Goal: Task Accomplishment & Management: Complete application form

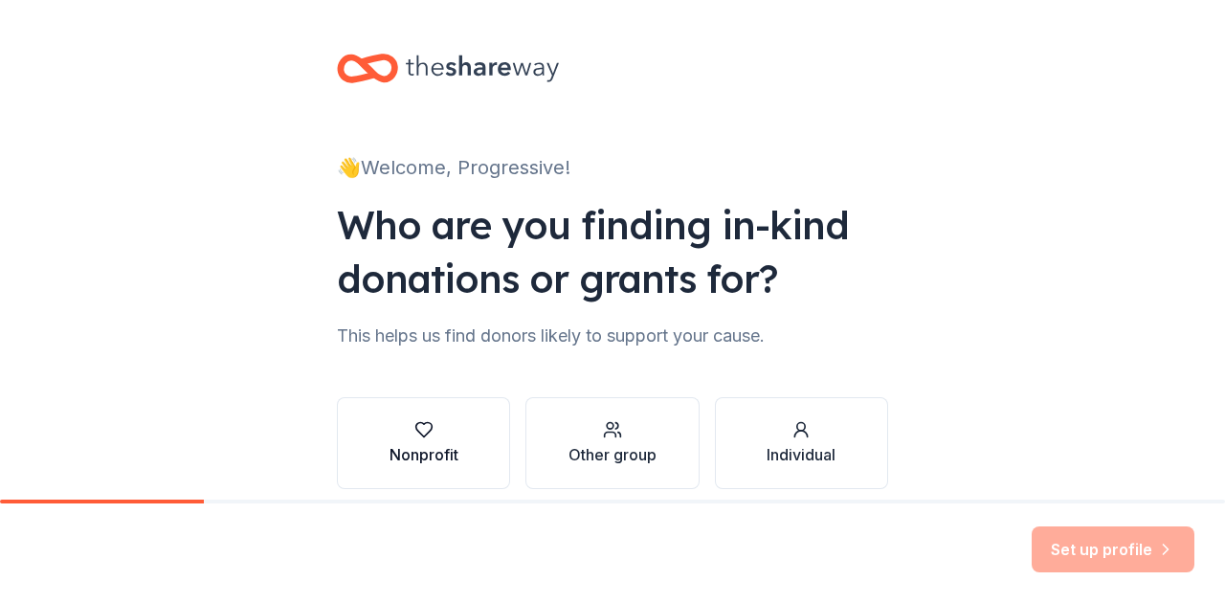
click at [451, 438] on div "button" at bounding box center [424, 429] width 69 height 19
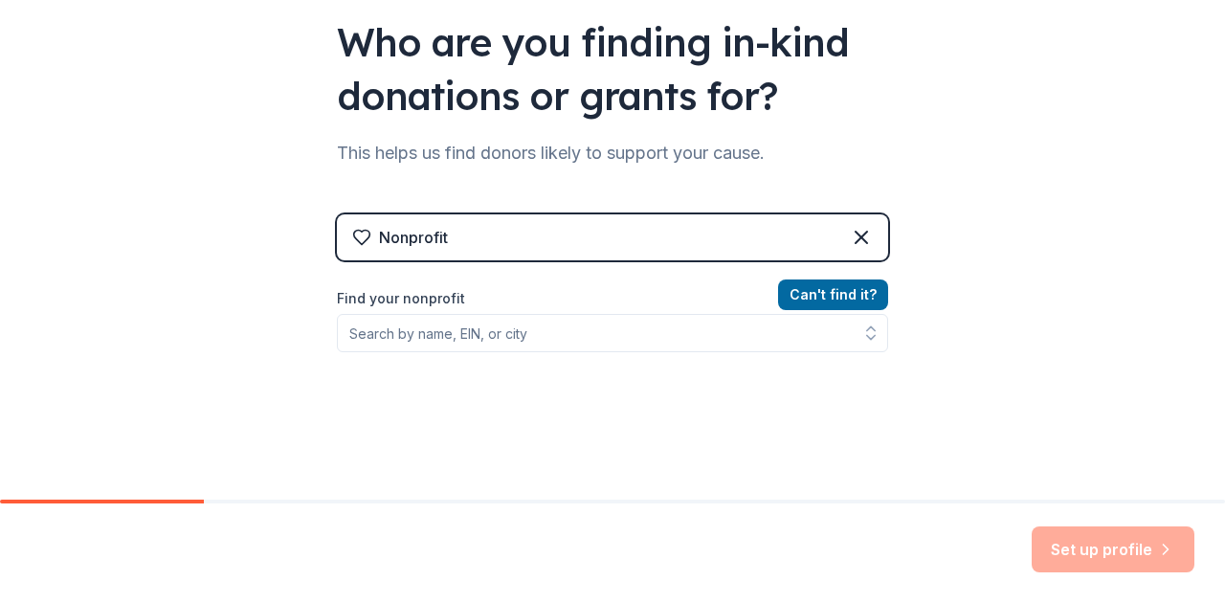
scroll to position [191, 0]
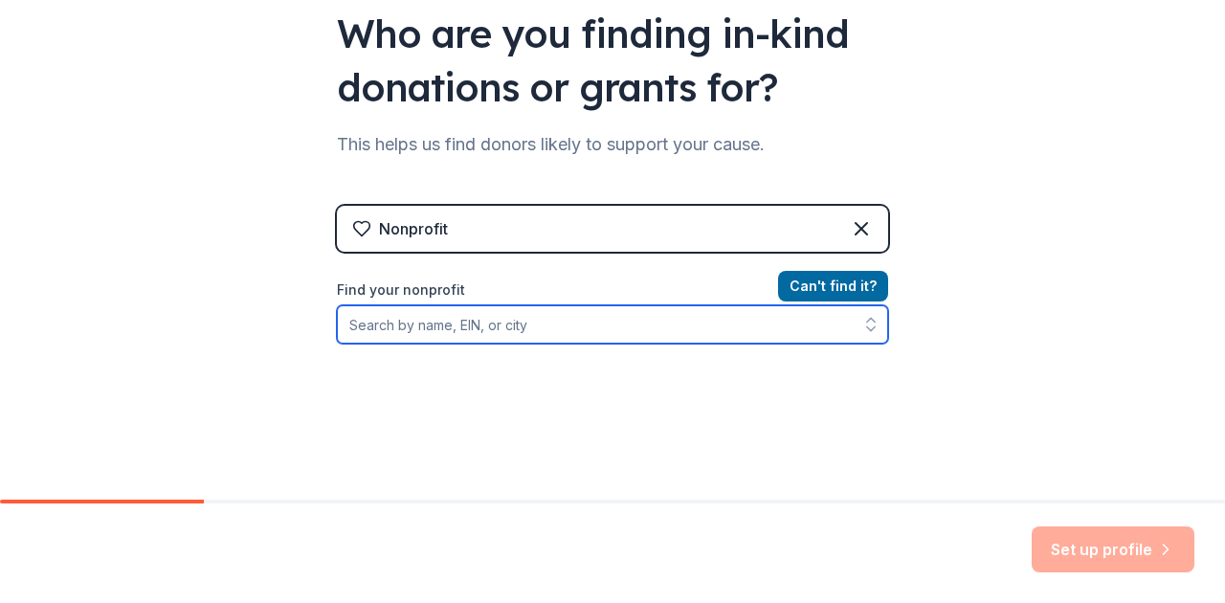
click at [512, 326] on input "Find your nonprofit" at bounding box center [612, 324] width 551 height 38
type input "|"
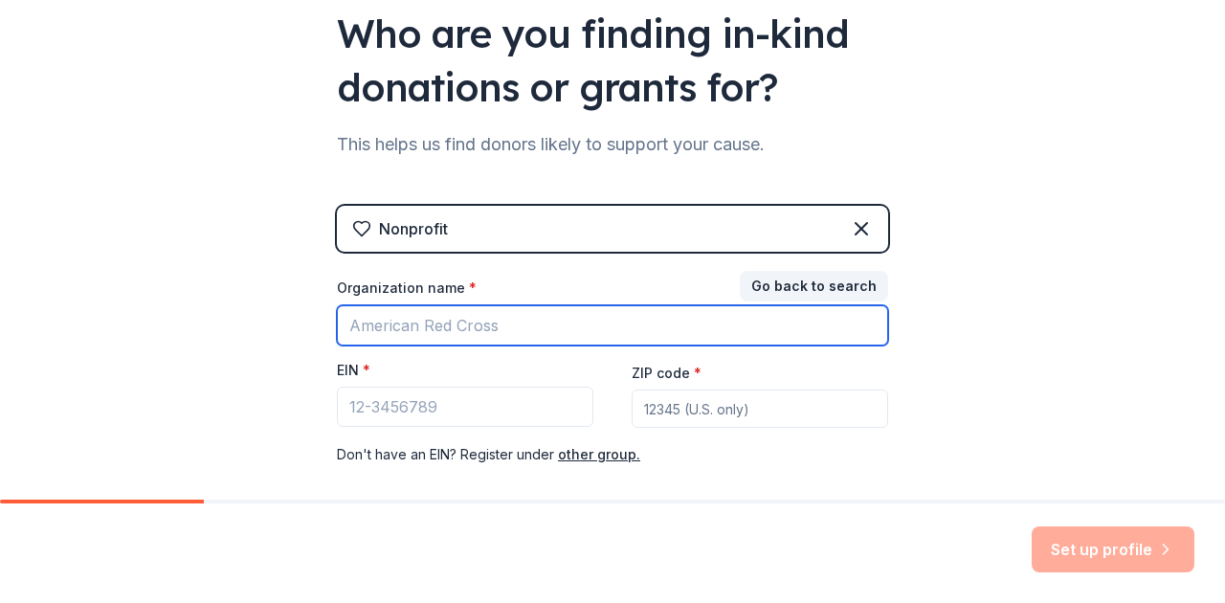
click at [544, 337] on input "Organization name *" at bounding box center [612, 325] width 551 height 40
type input "Progressive Steps Inc"
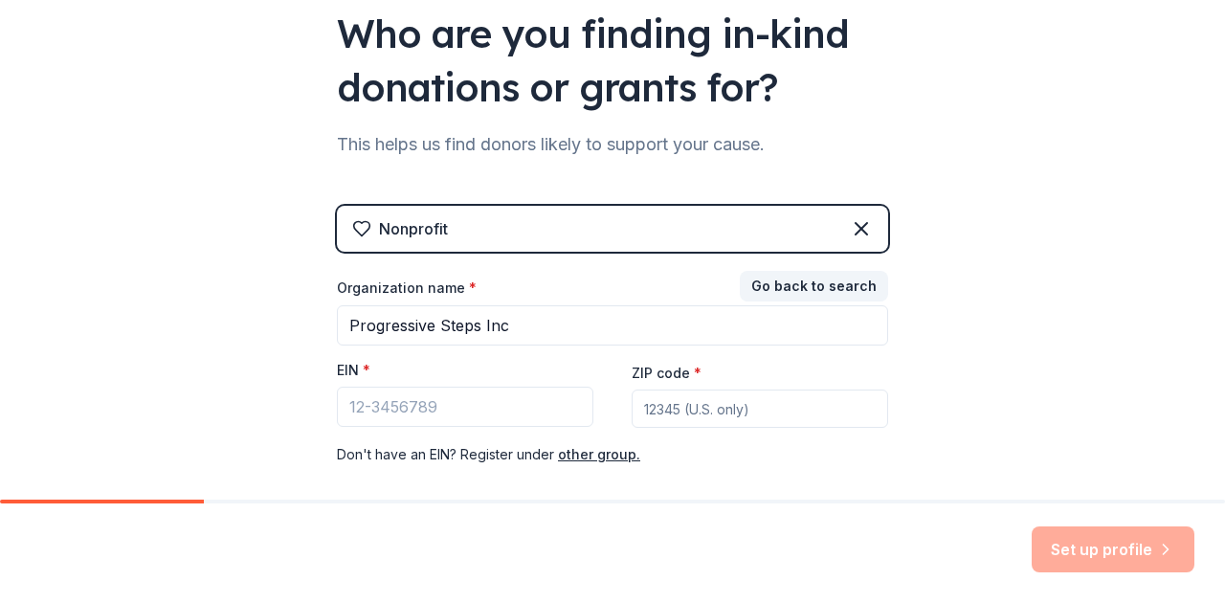
click at [720, 421] on input "ZIP code *" at bounding box center [760, 409] width 257 height 38
type input "73111"
click at [472, 393] on input "EIN *" at bounding box center [465, 407] width 257 height 40
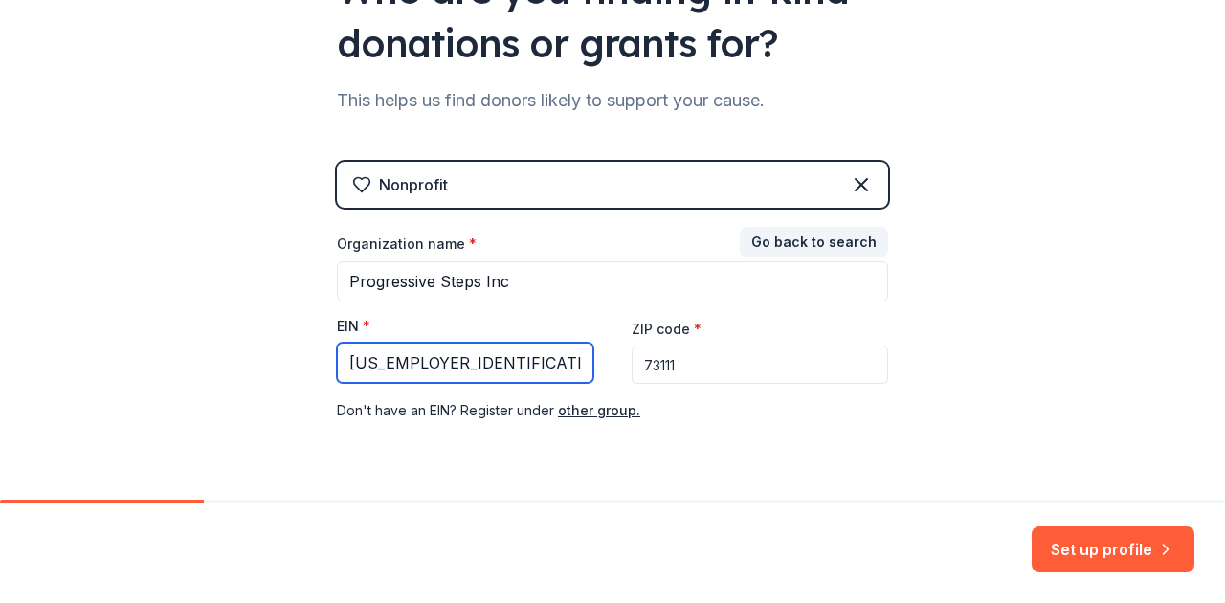
scroll to position [287, 0]
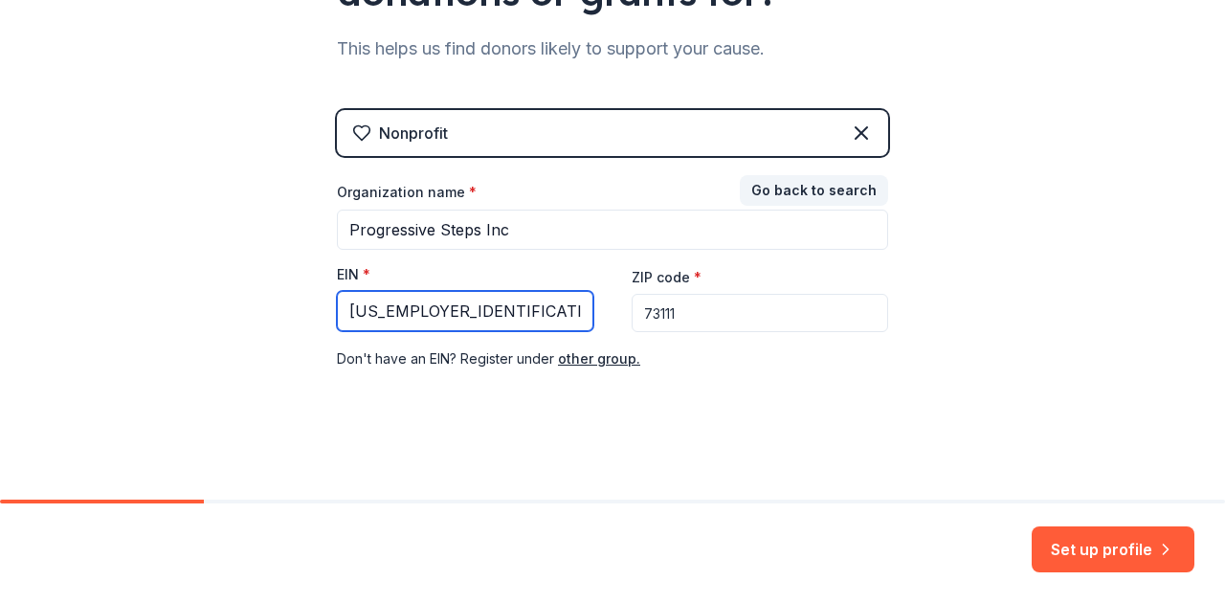
type input "84-3705981"
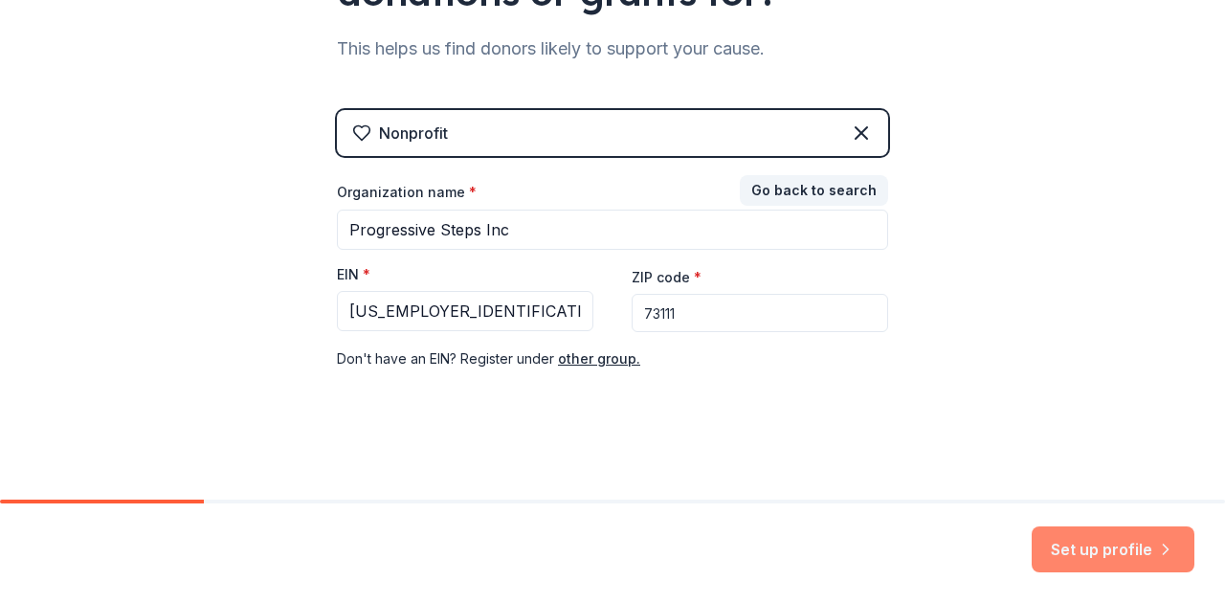
click at [1074, 547] on button "Set up profile" at bounding box center [1113, 550] width 163 height 46
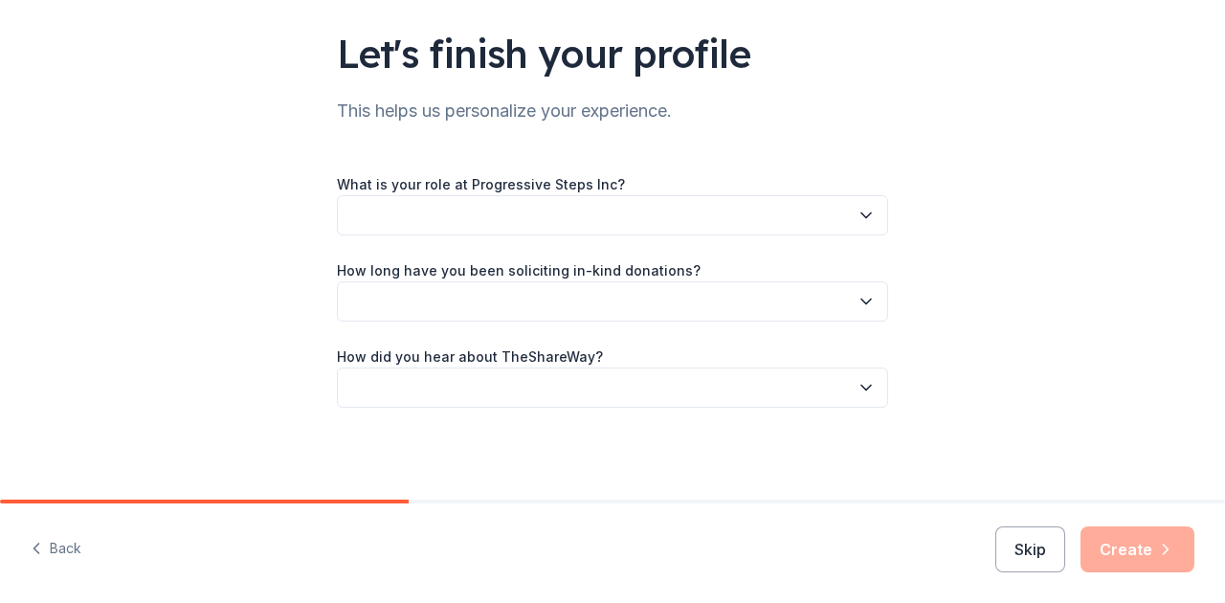
scroll to position [61, 0]
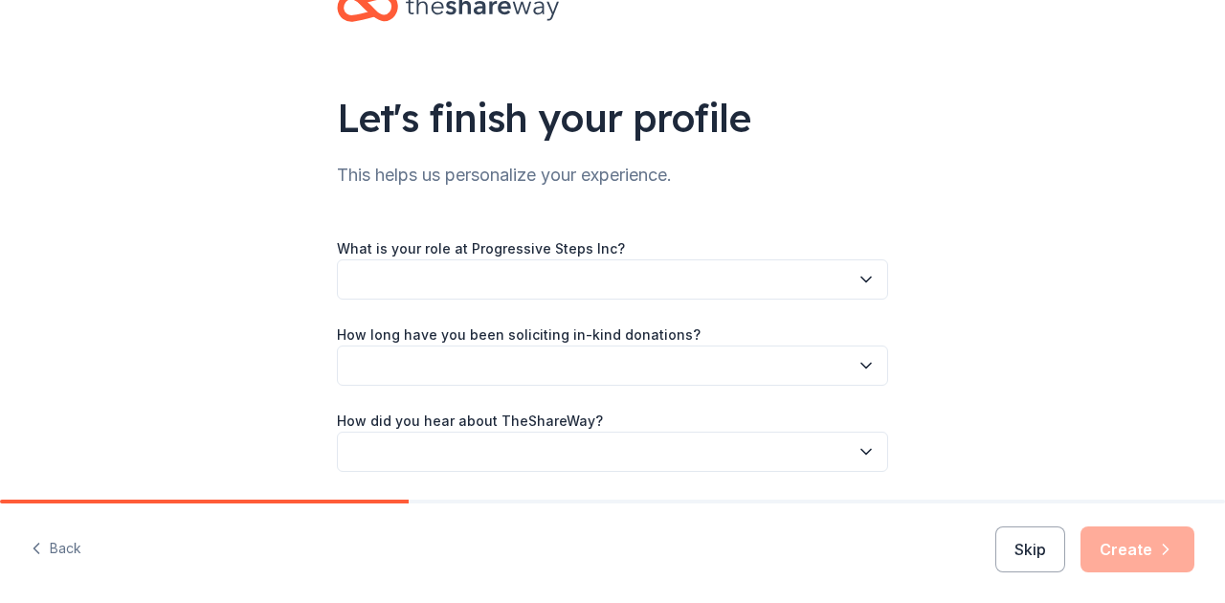
click at [634, 288] on button "button" at bounding box center [612, 279] width 551 height 40
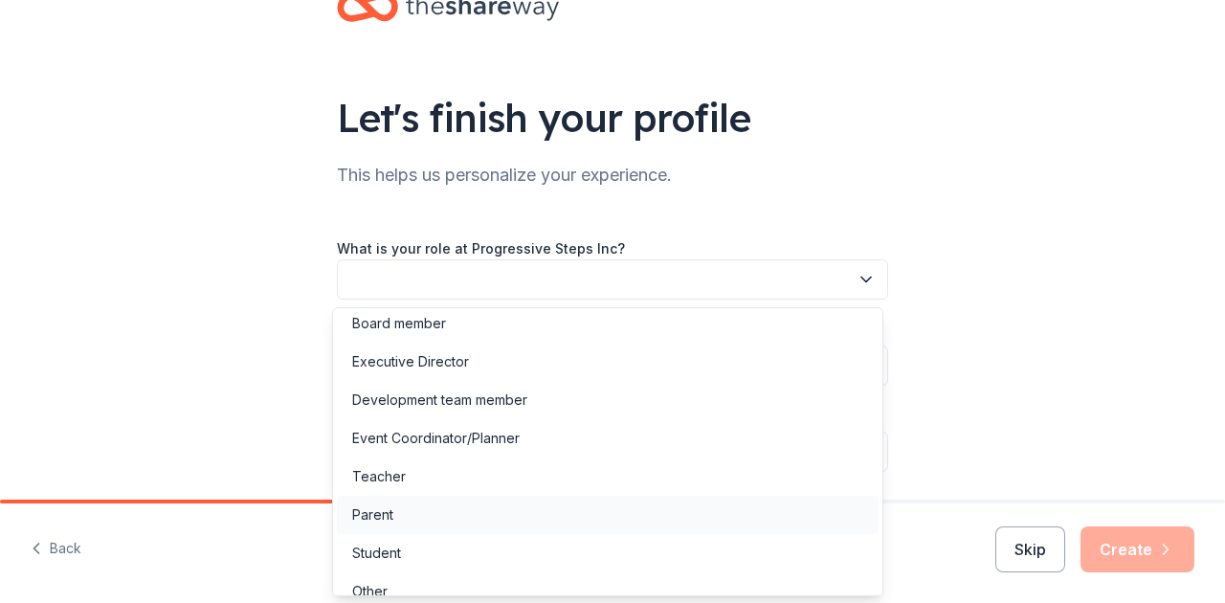
scroll to position [0, 0]
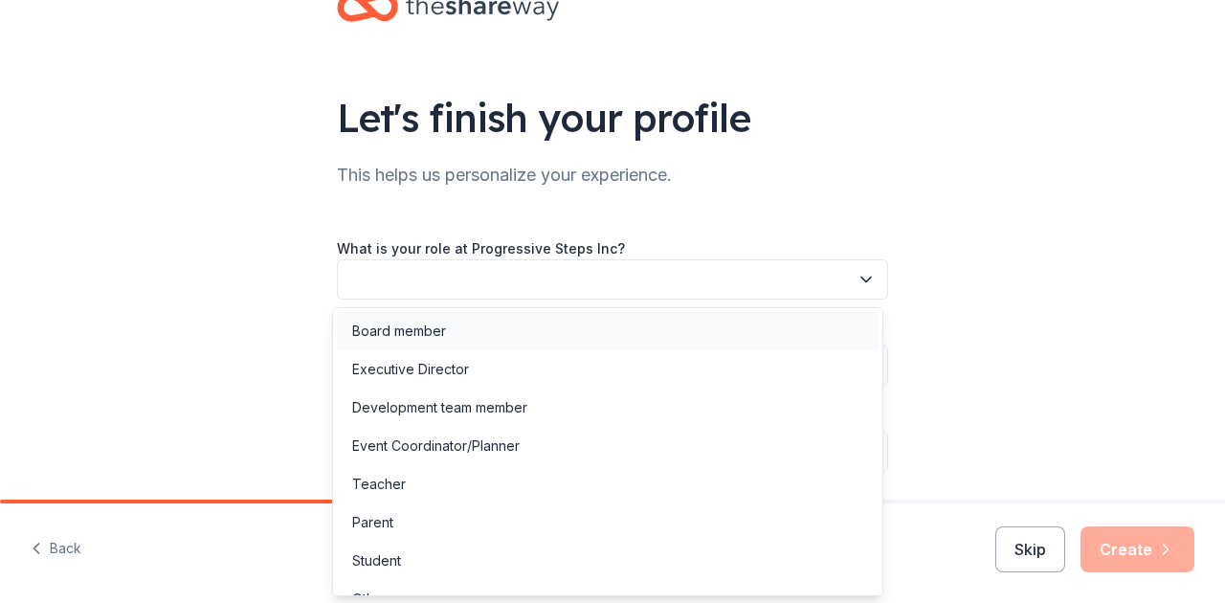
click at [425, 340] on div "Board member" at bounding box center [399, 331] width 94 height 23
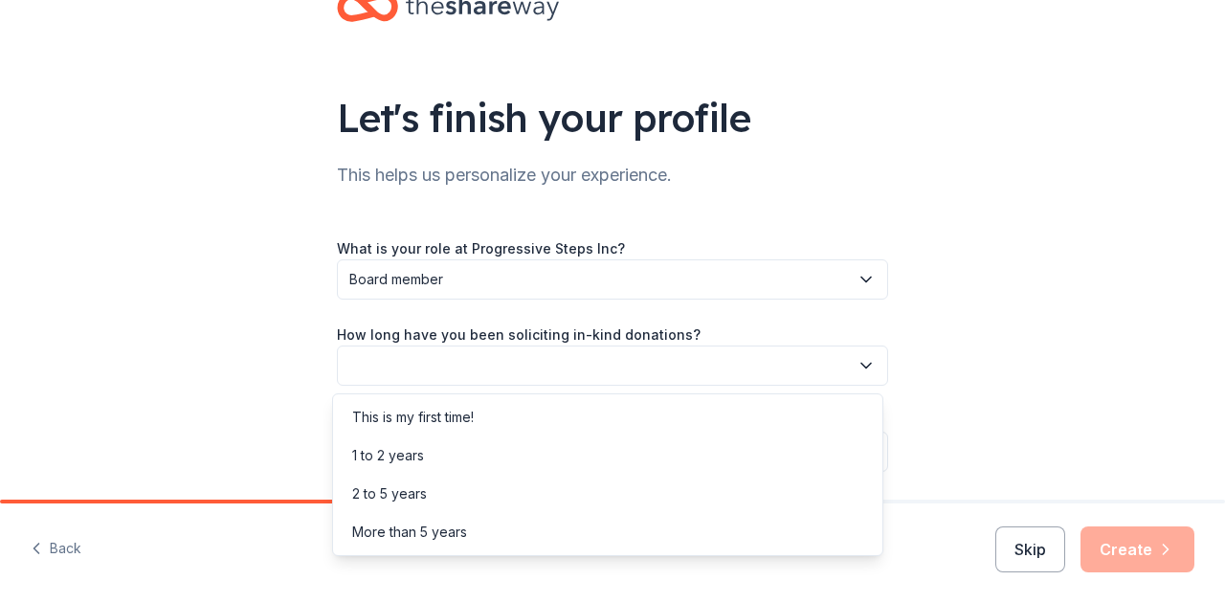
click at [421, 375] on button "button" at bounding box center [612, 366] width 551 height 40
click at [306, 410] on div "Let's finish your profile This helps us personalize your experience. What is yo…" at bounding box center [612, 251] width 613 height 625
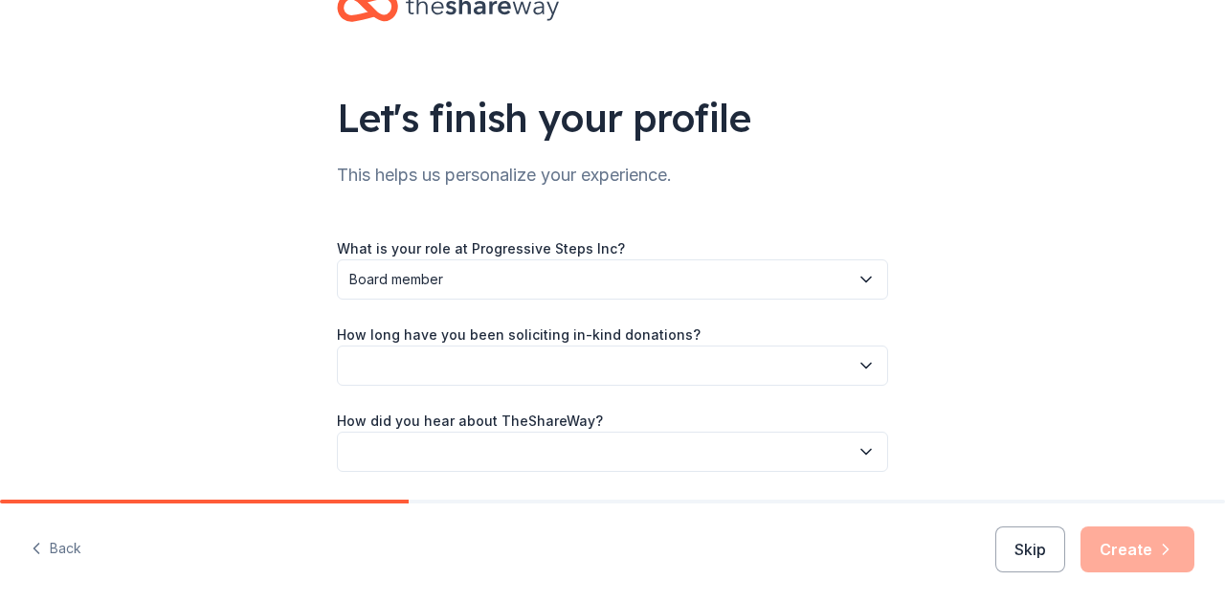
click at [558, 361] on button "button" at bounding box center [612, 366] width 551 height 40
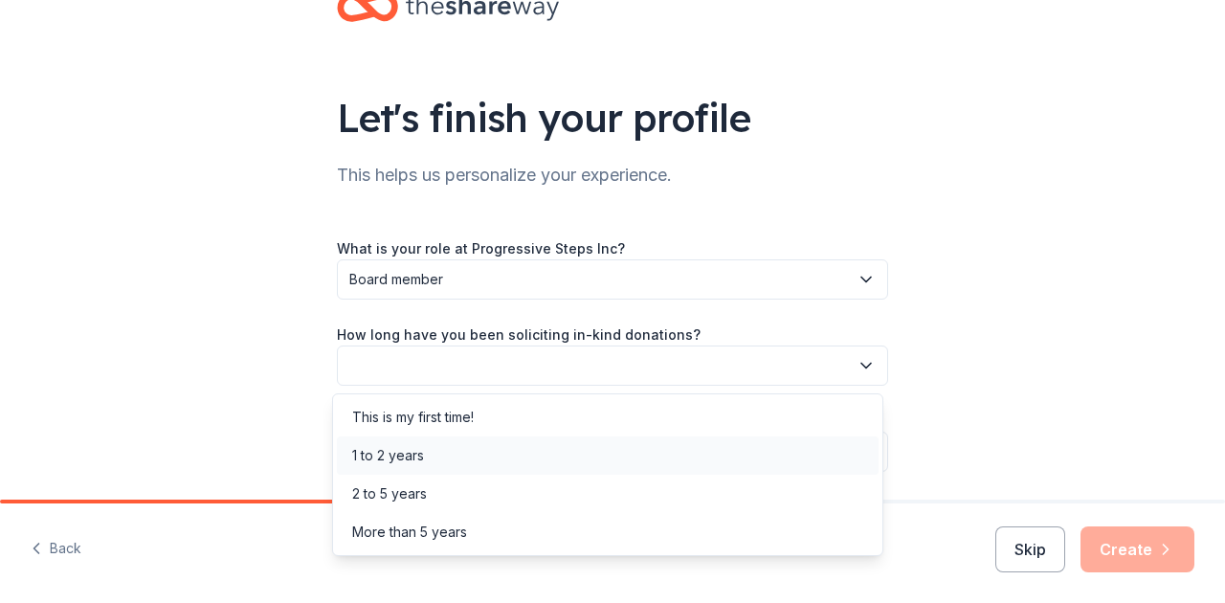
click at [439, 465] on div "1 to 2 years" at bounding box center [608, 456] width 542 height 38
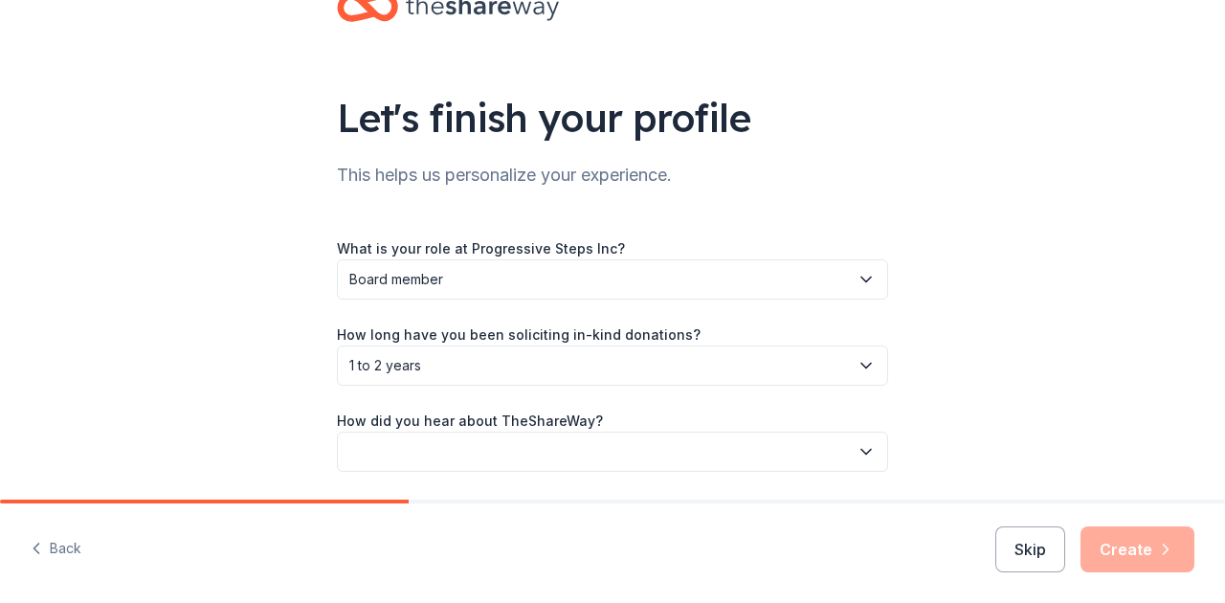
scroll to position [125, 0]
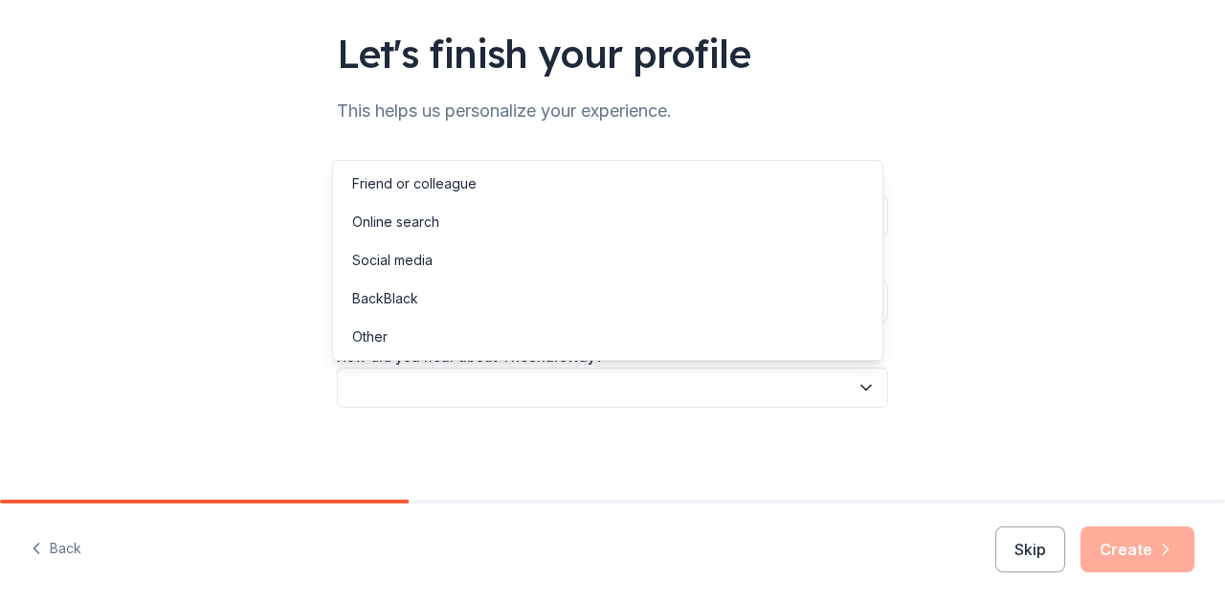
click at [449, 391] on button "button" at bounding box center [612, 388] width 551 height 40
click at [423, 234] on div "Online search" at bounding box center [608, 222] width 542 height 38
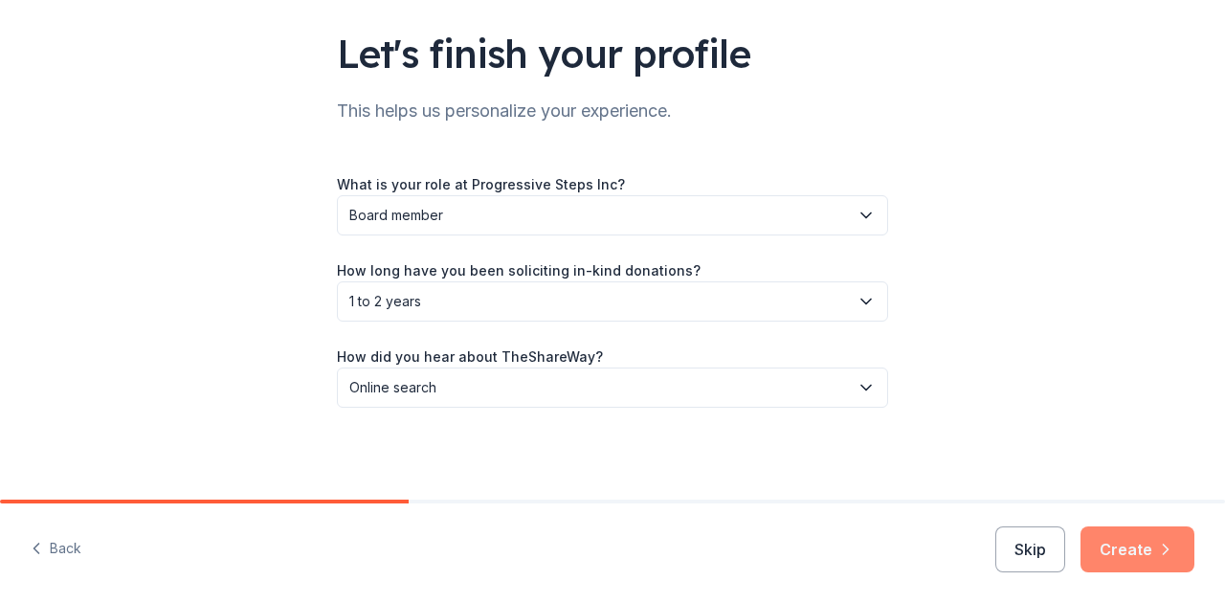
click at [1101, 550] on button "Create" at bounding box center [1138, 550] width 114 height 46
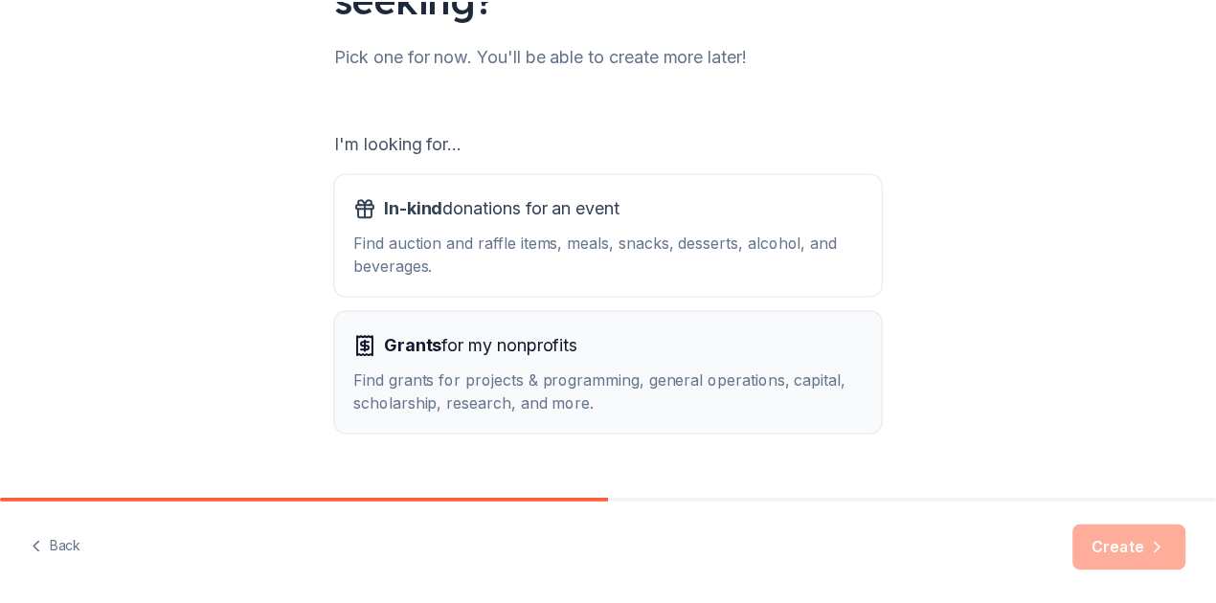
scroll to position [255, 0]
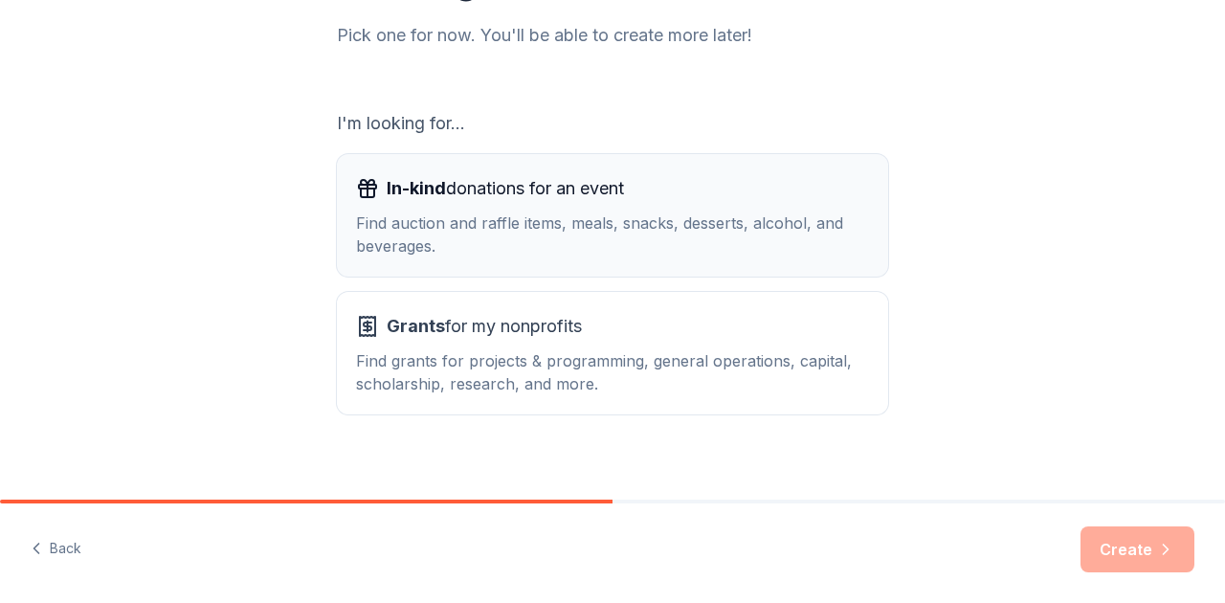
click at [438, 264] on button "In-kind donations for an event Find auction and raffle items, meals, snacks, de…" at bounding box center [612, 215] width 551 height 123
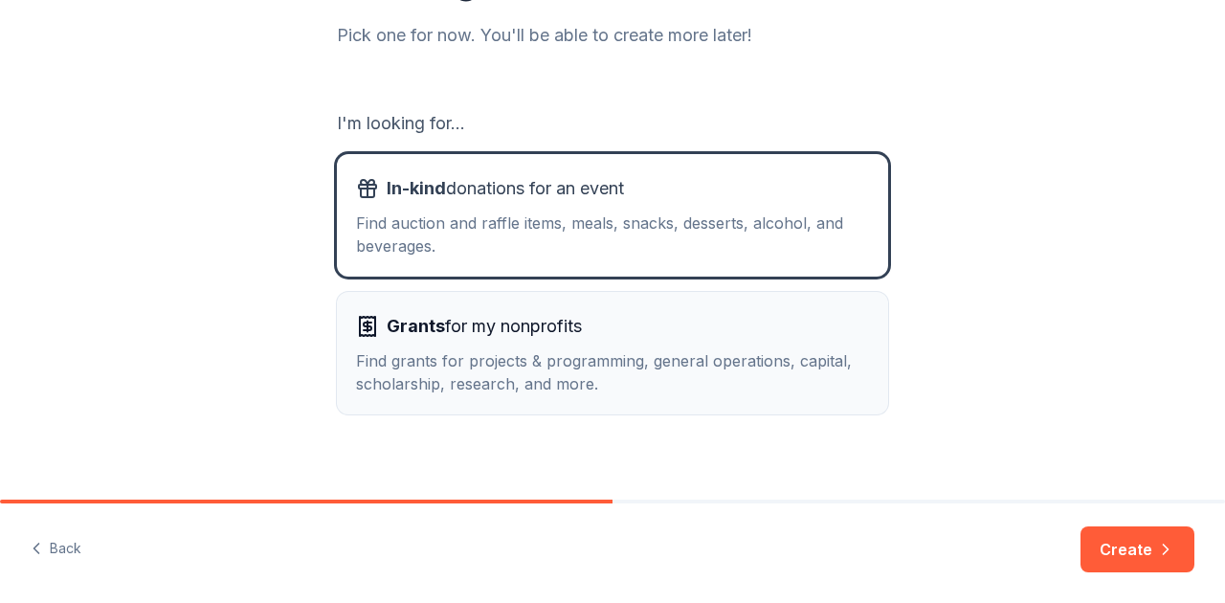
click at [431, 345] on div "Grants for my nonprofits Find grants for projects & programming, general operat…" at bounding box center [612, 353] width 513 height 84
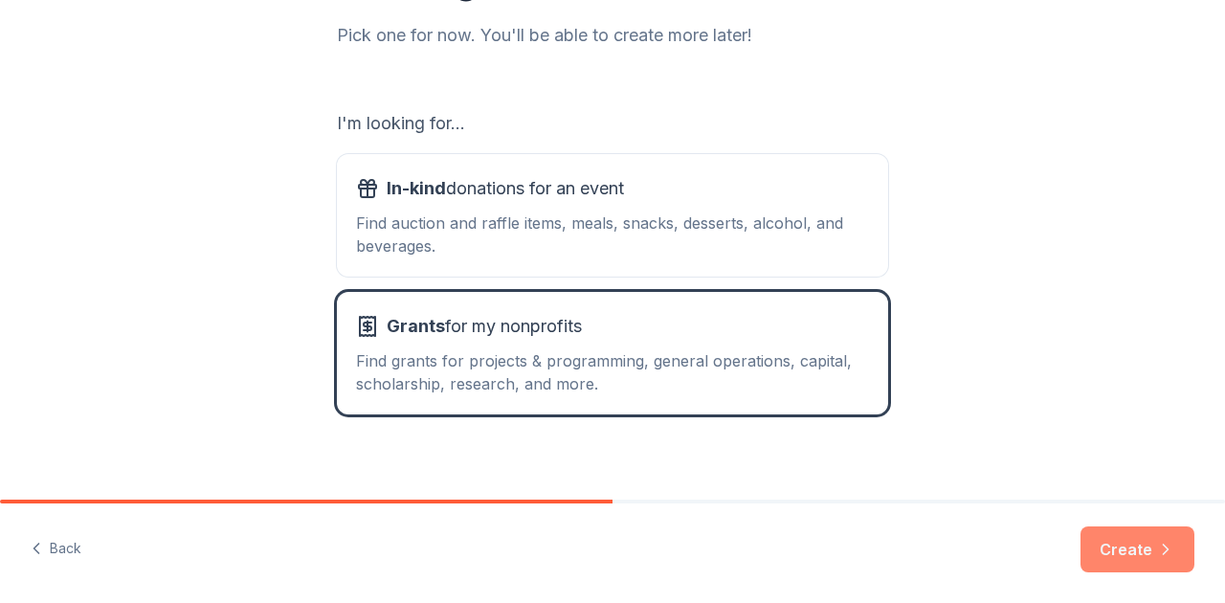
click at [1146, 561] on button "Create" at bounding box center [1138, 550] width 114 height 46
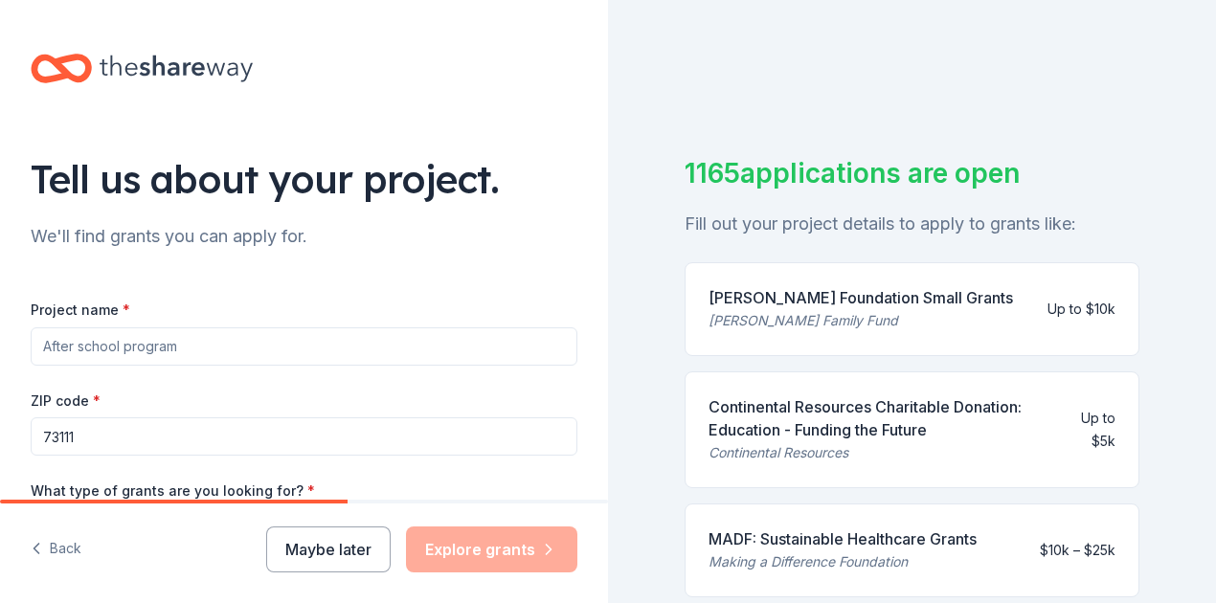
click at [213, 341] on input "Project name *" at bounding box center [304, 346] width 547 height 38
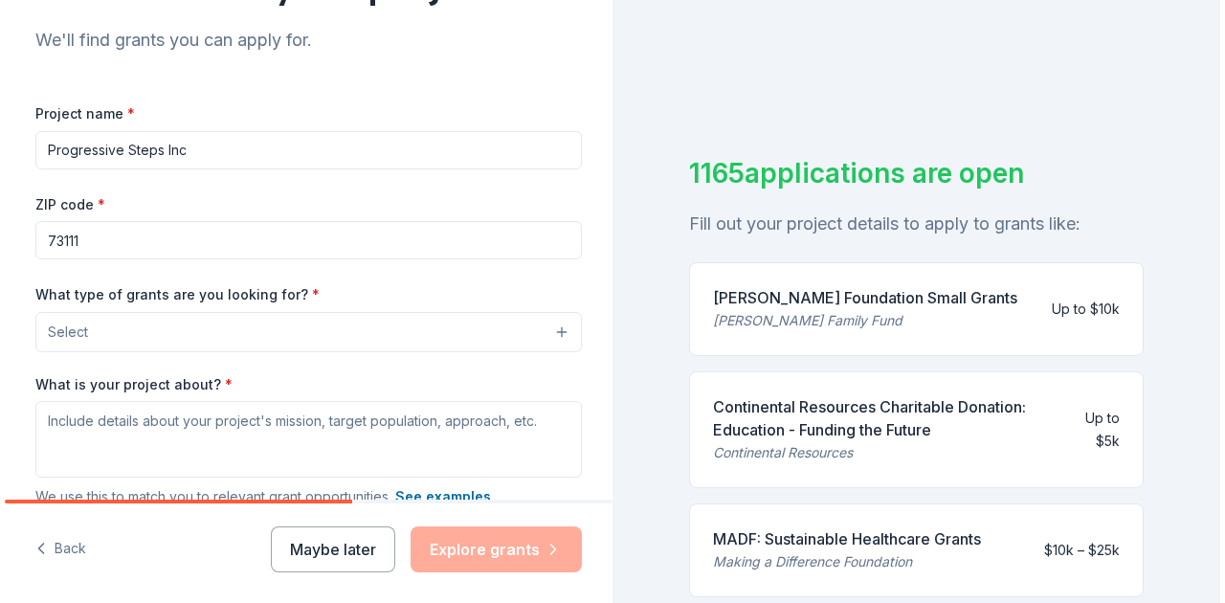
scroll to position [319, 0]
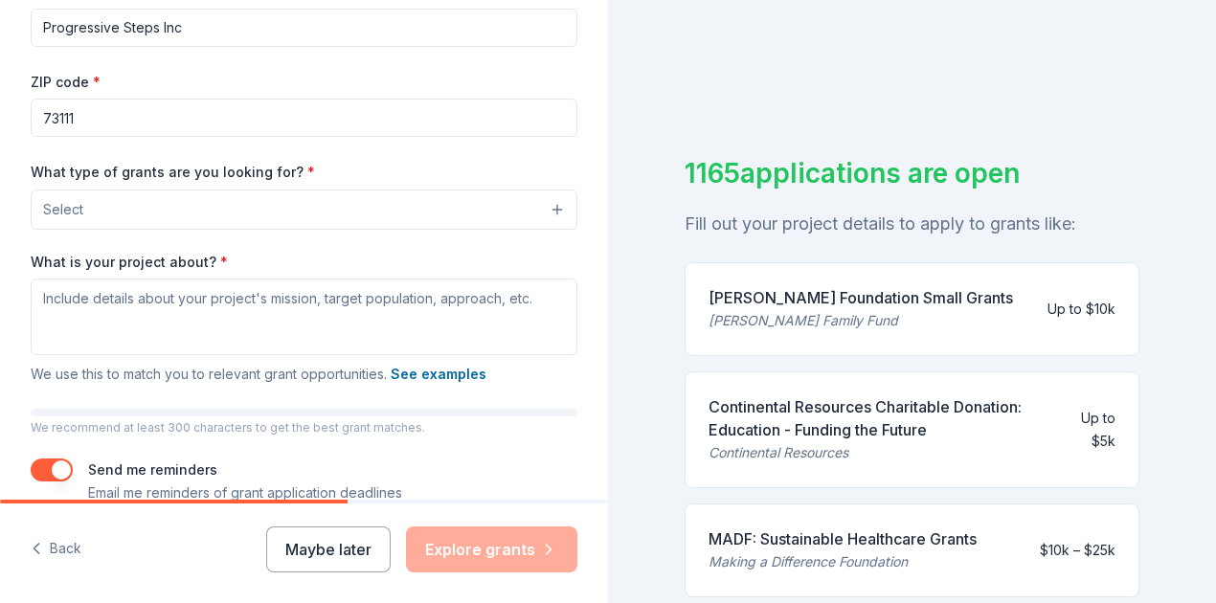
type input "Progressive Steps Inc"
click at [222, 196] on button "Select" at bounding box center [304, 210] width 547 height 40
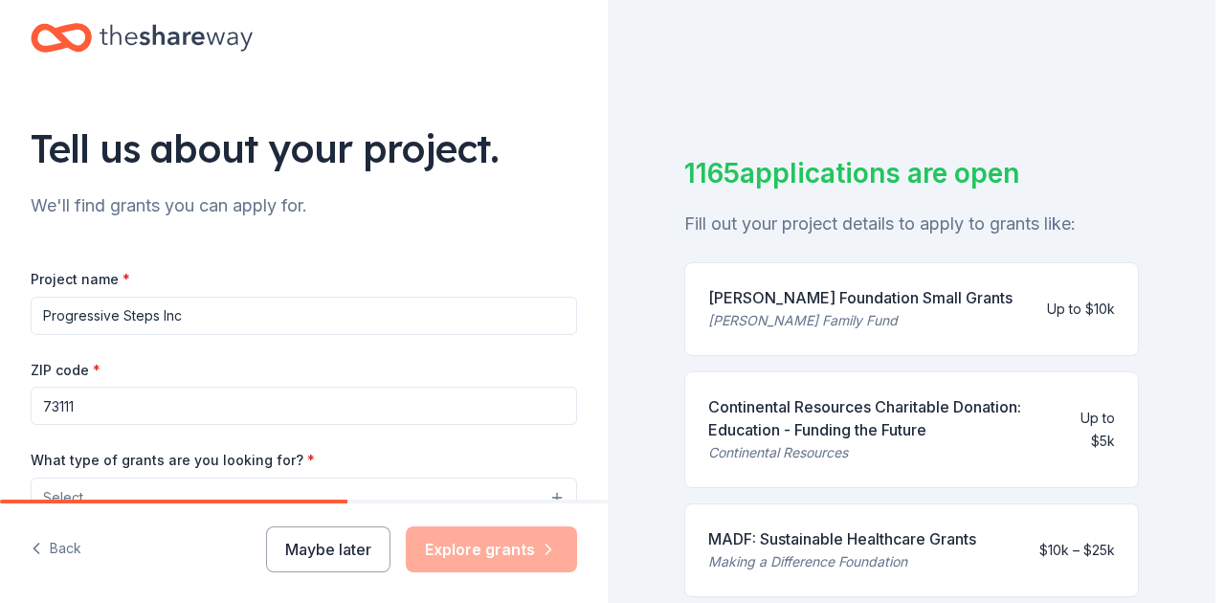
scroll to position [286, 0]
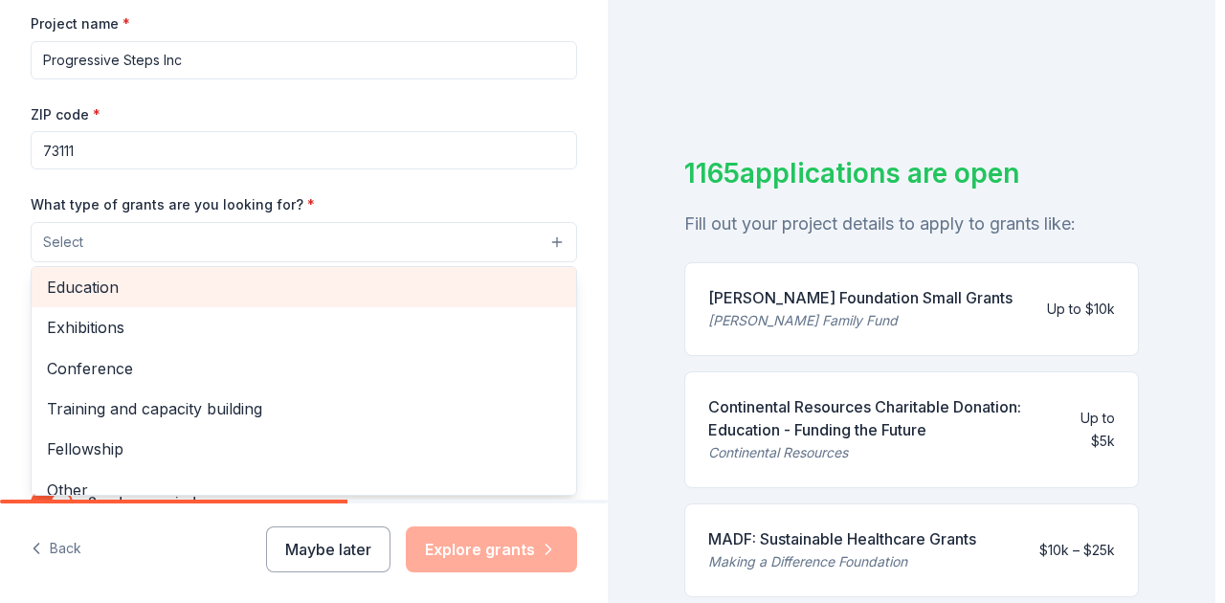
click at [143, 281] on div "Education" at bounding box center [304, 287] width 545 height 40
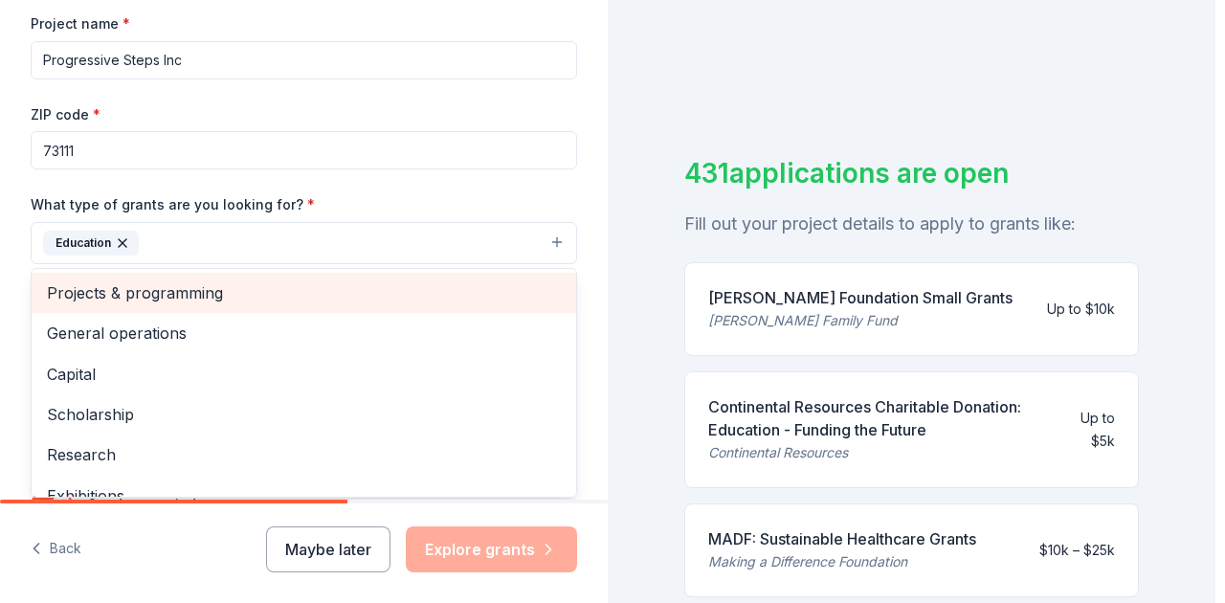
click at [210, 286] on span "Projects & programming" at bounding box center [304, 293] width 514 height 25
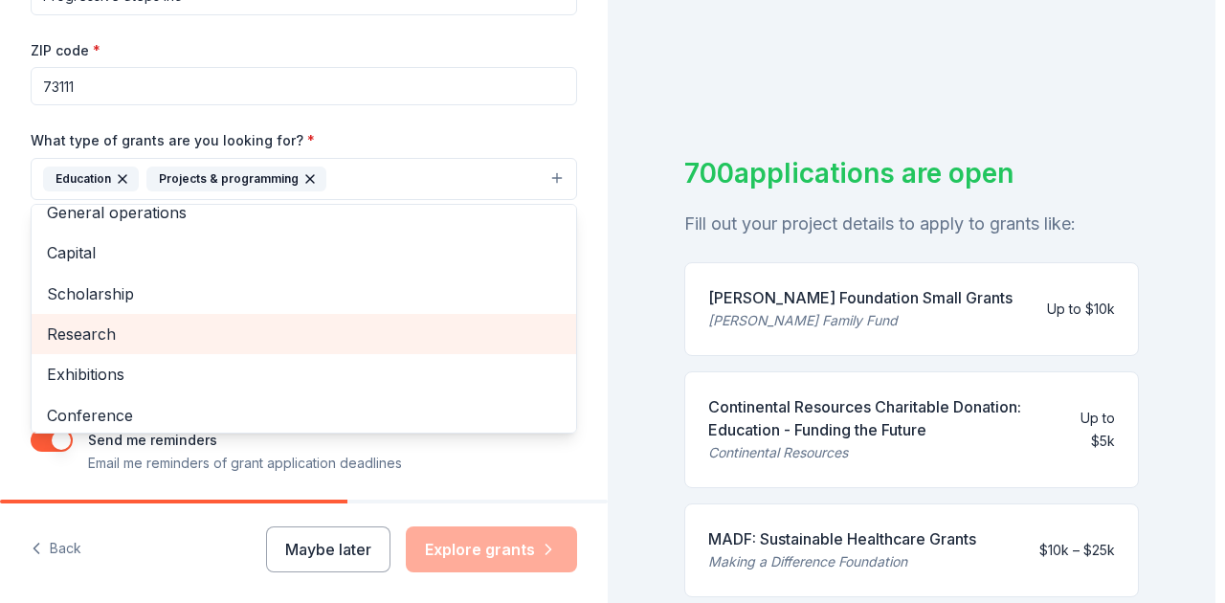
scroll to position [0, 0]
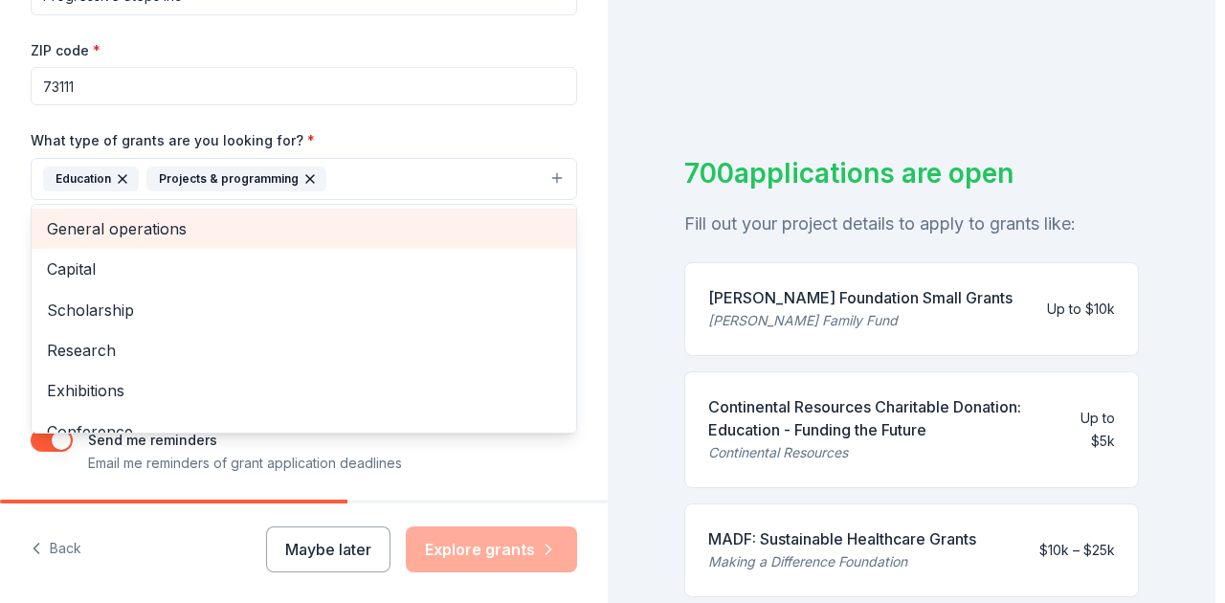
click at [176, 227] on span "General operations" at bounding box center [304, 228] width 514 height 25
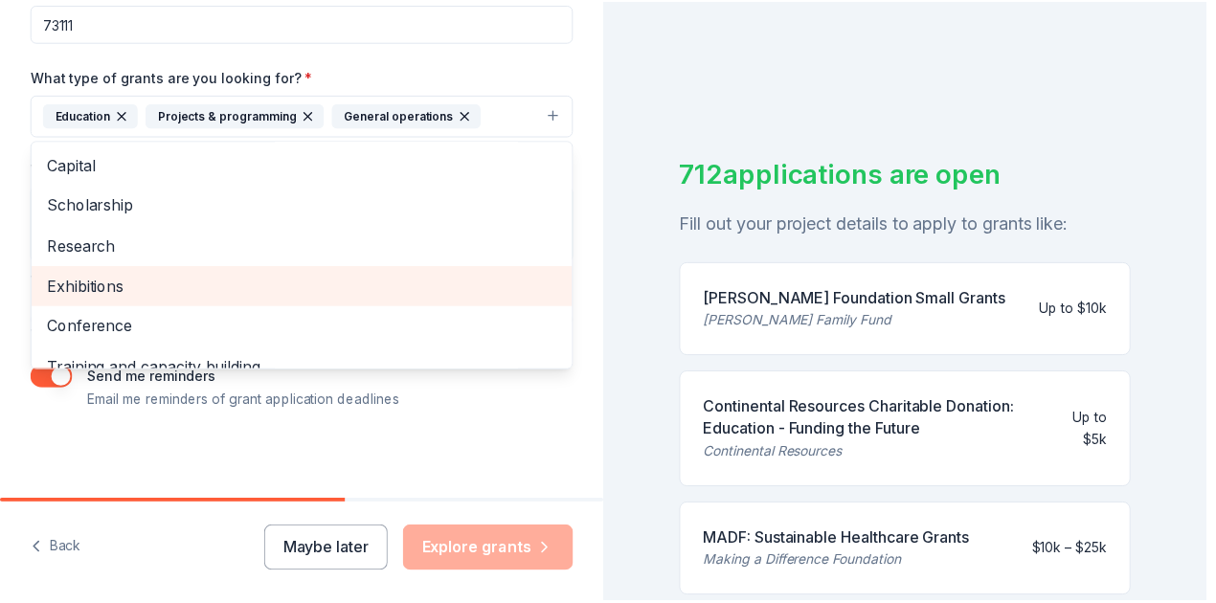
scroll to position [350, 0]
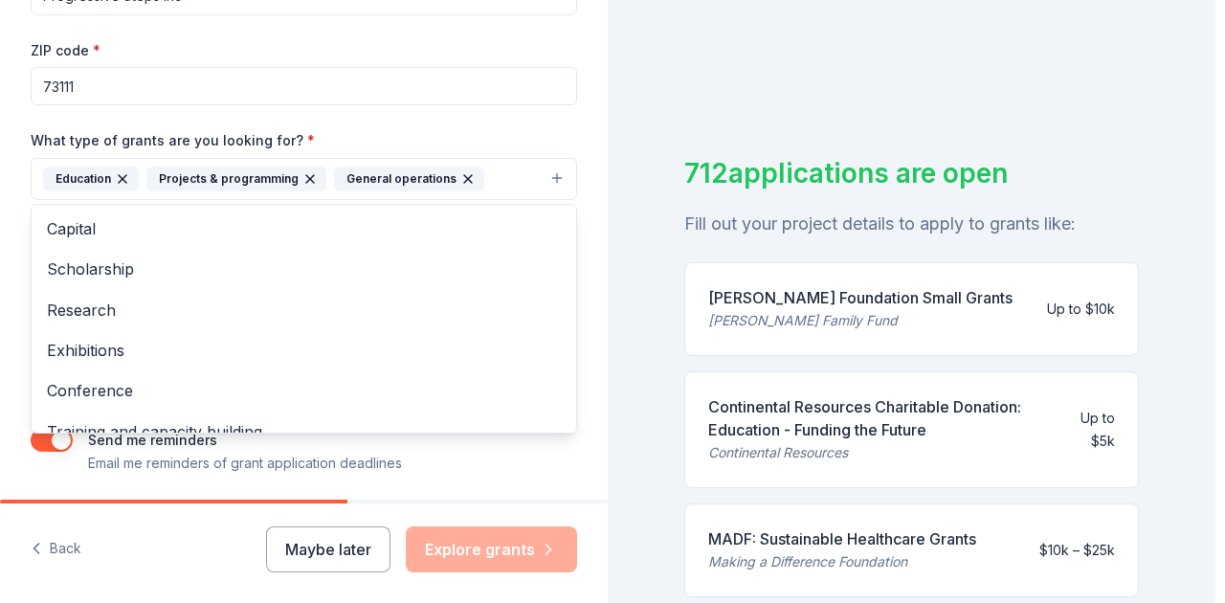
click at [426, 454] on div "Project name * Progressive Steps Inc ZIP code * 73111 What type of grants are y…" at bounding box center [304, 211] width 547 height 528
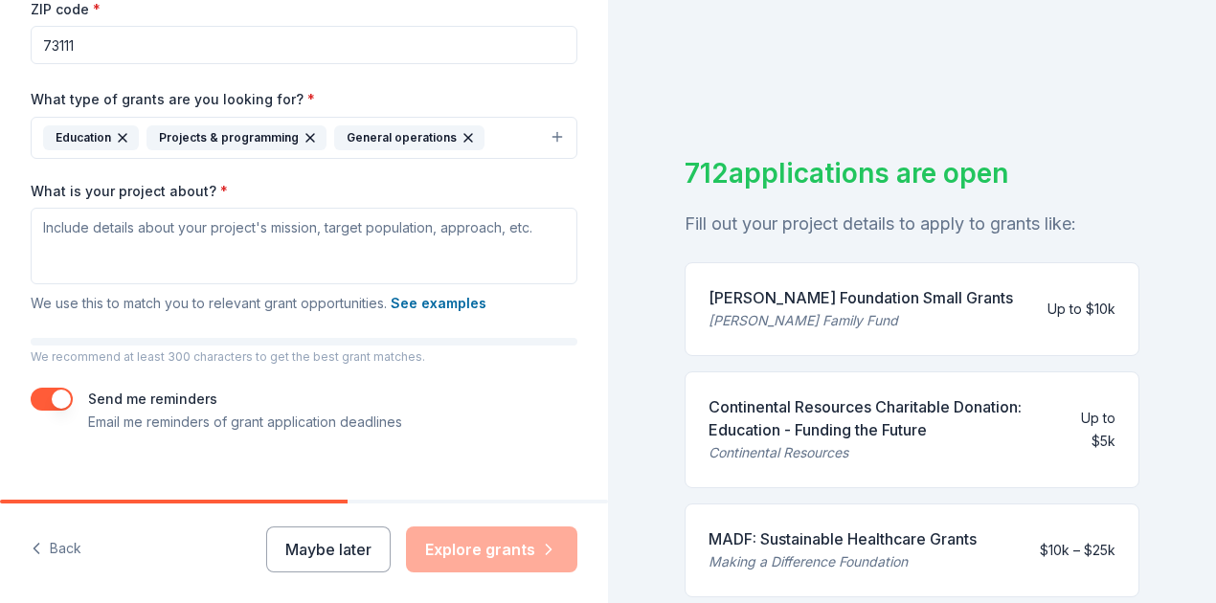
scroll to position [414, 0]
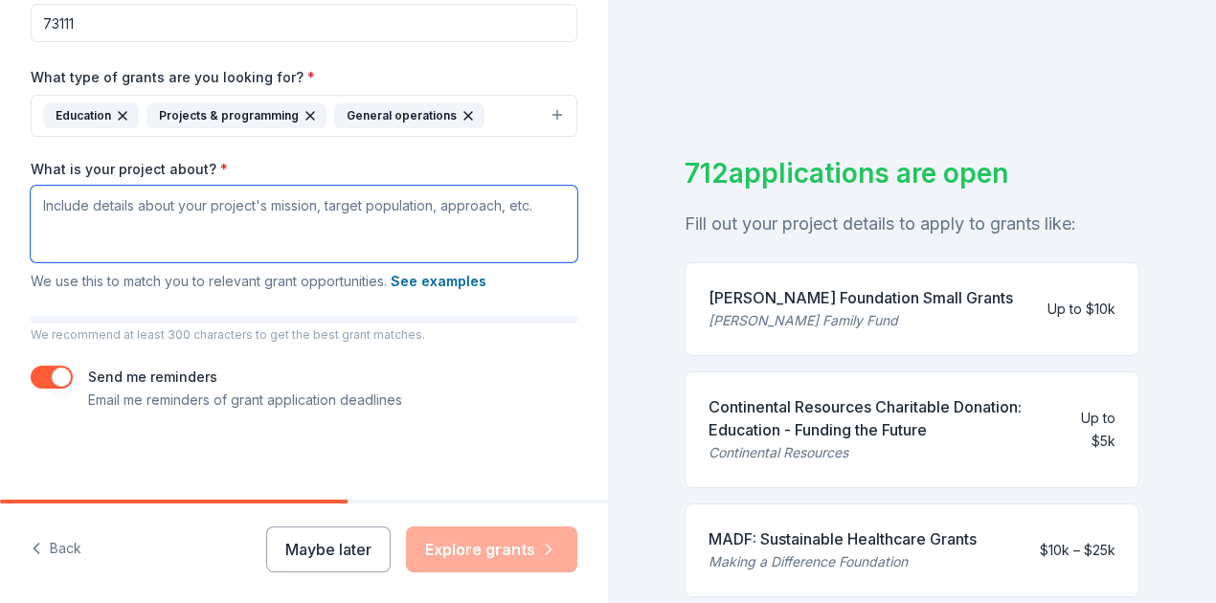
click at [132, 201] on textarea "What is your project about? *" at bounding box center [304, 224] width 547 height 77
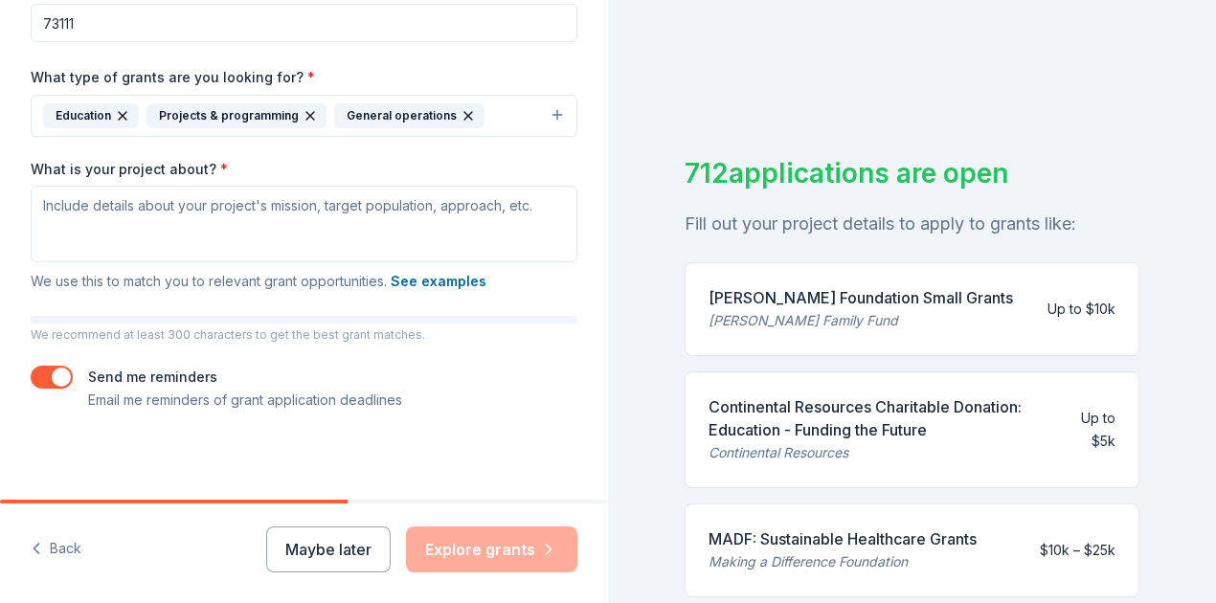
drag, startPoint x: 685, startPoint y: 174, endPoint x: 893, endPoint y: 184, distance: 208.0
click at [890, 184] on div "712 applications are open" at bounding box center [912, 173] width 455 height 40
drag, startPoint x: 1009, startPoint y: 170, endPoint x: 743, endPoint y: 178, distance: 266.3
click at [743, 178] on div "712 applications are open" at bounding box center [912, 173] width 455 height 40
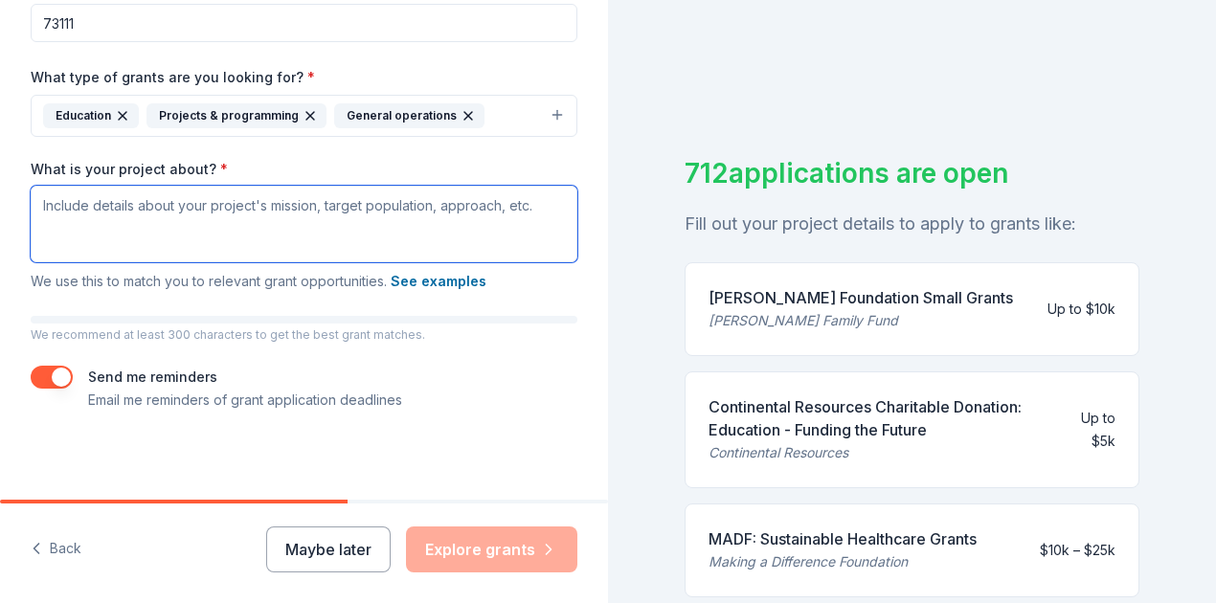
click at [48, 221] on textarea "What is your project about? *" at bounding box center [304, 224] width 547 height 77
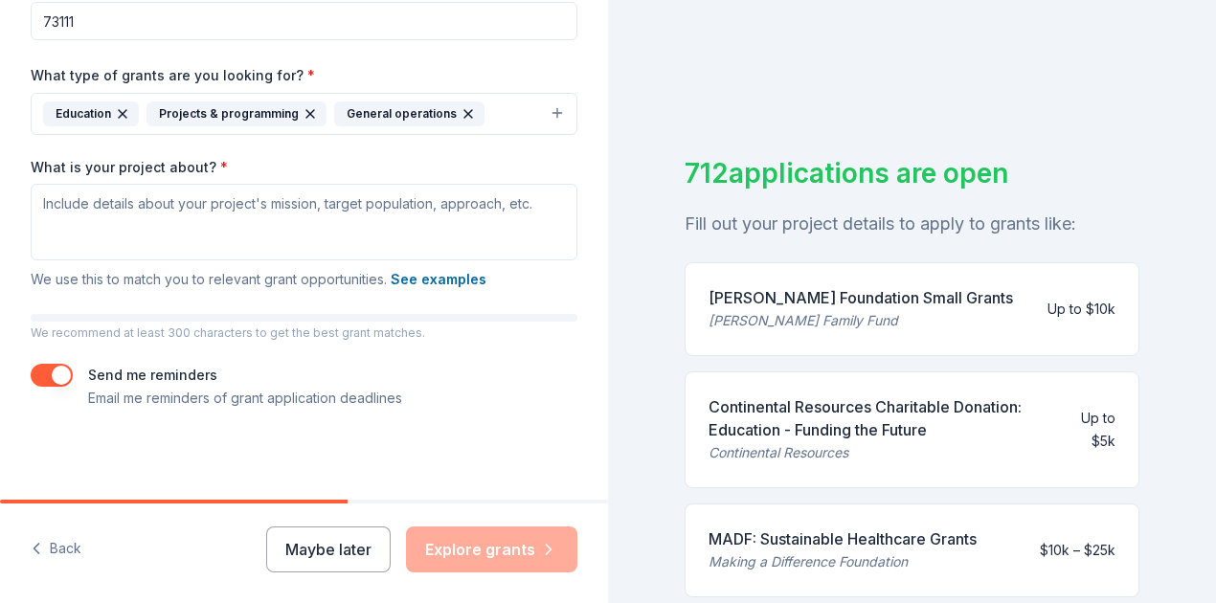
click at [62, 374] on button "button" at bounding box center [52, 375] width 42 height 23
click at [307, 546] on button "Maybe later" at bounding box center [328, 550] width 124 height 46
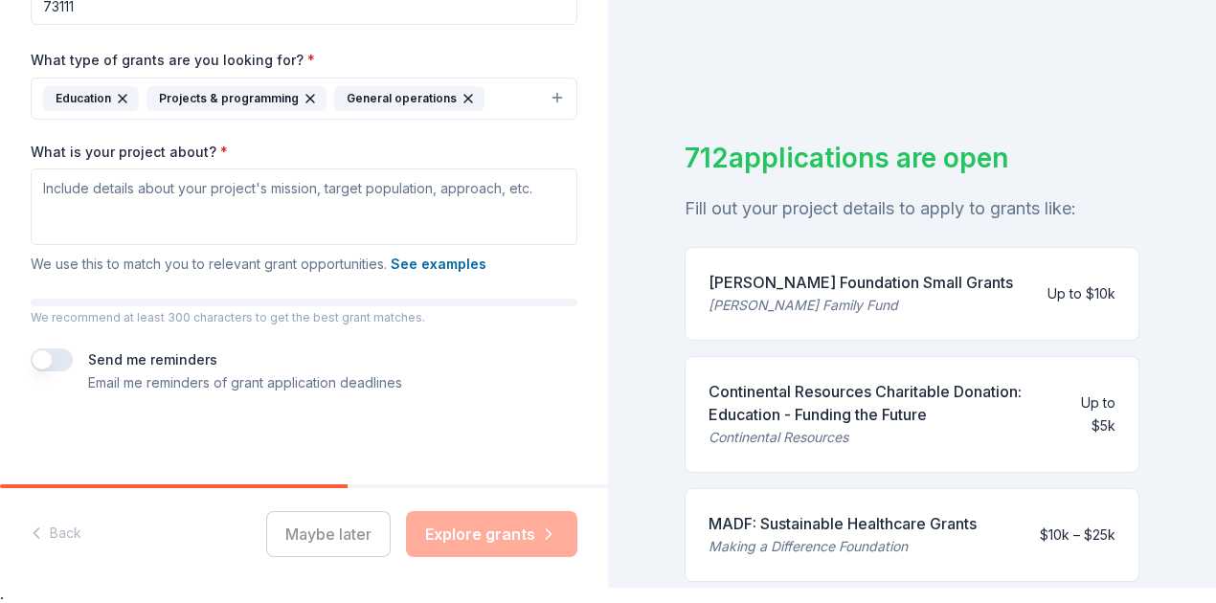
scroll to position [23, 0]
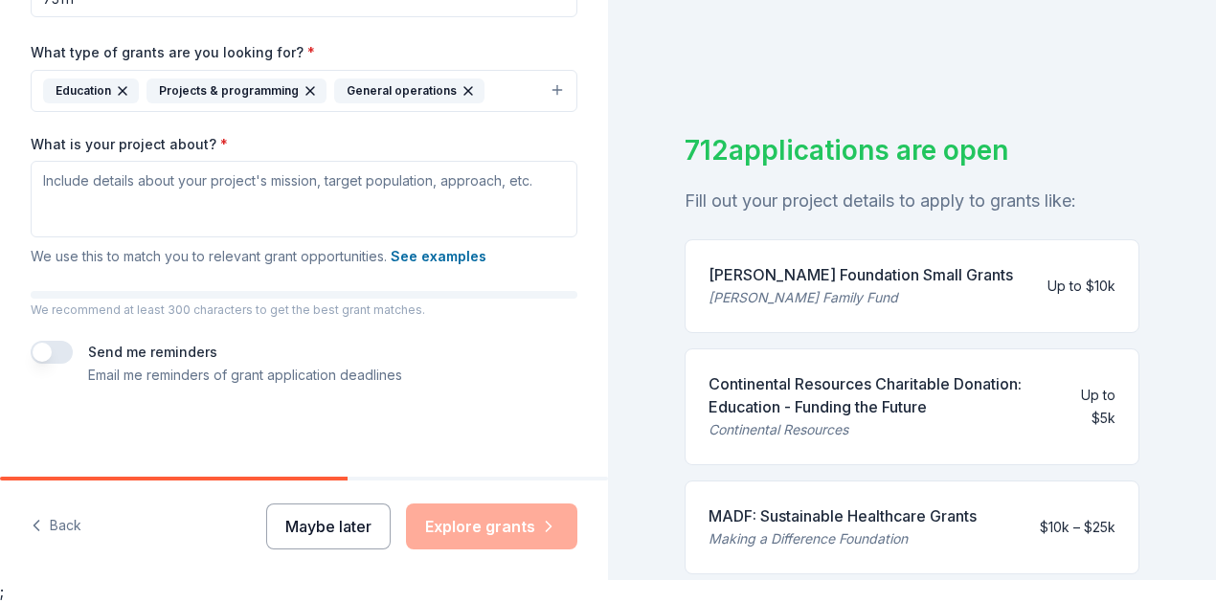
click at [313, 540] on button "Maybe later" at bounding box center [328, 527] width 124 height 46
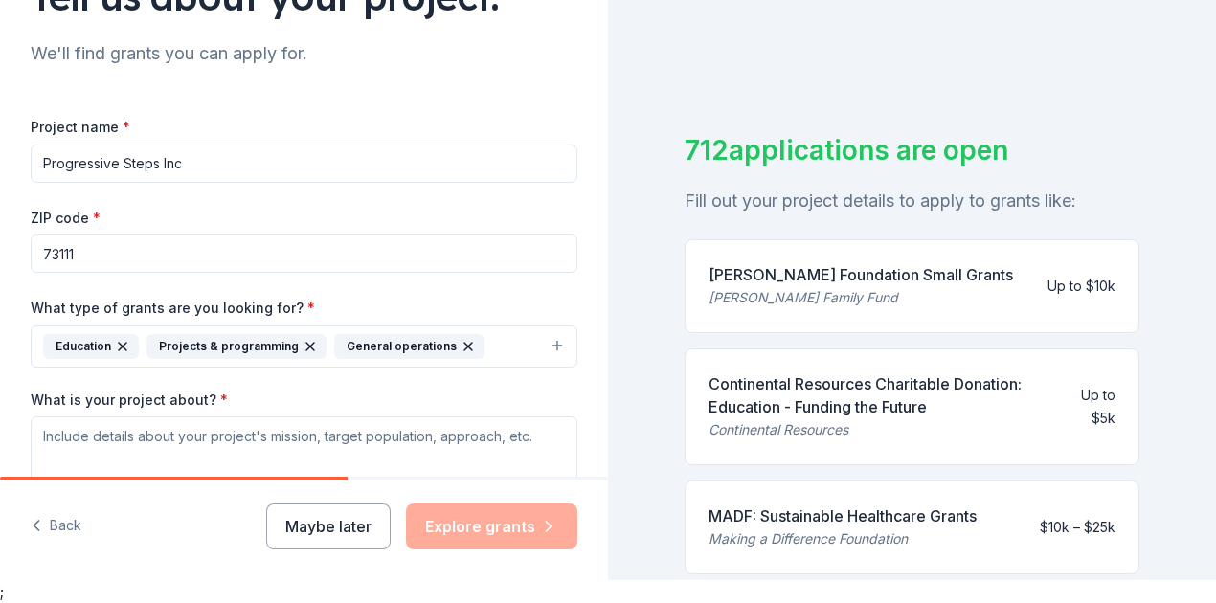
scroll to position [33, 0]
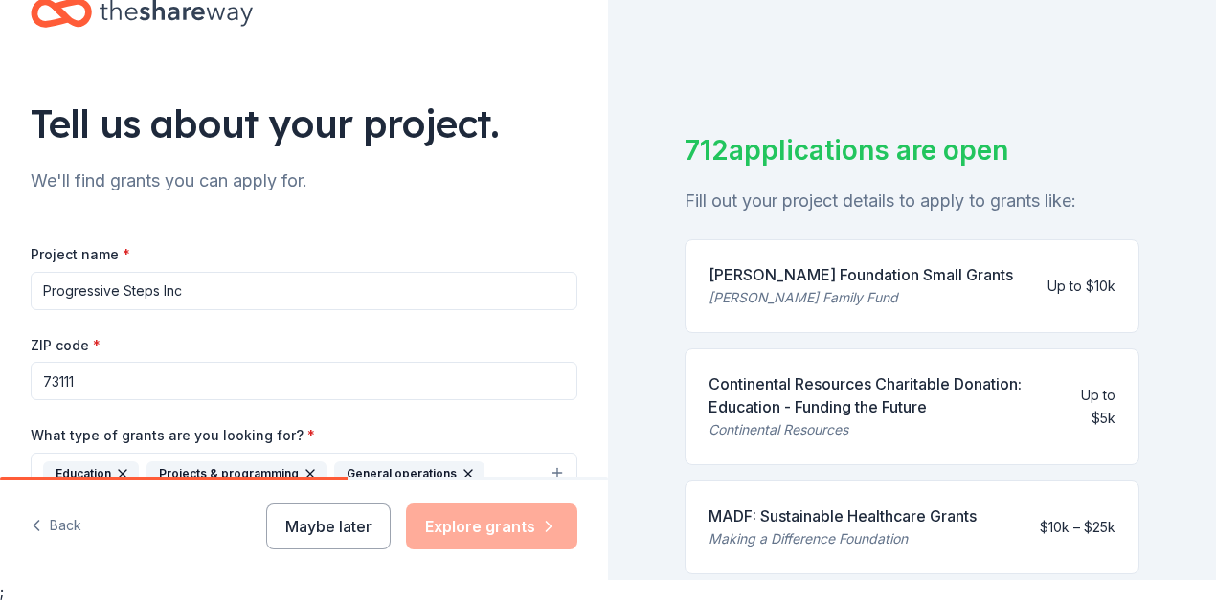
drag, startPoint x: 258, startPoint y: 290, endPoint x: 0, endPoint y: 292, distance: 258.5
click at [0, 293] on div "Tell us about your project. We'll find grants you can apply for. Project name *…" at bounding box center [304, 402] width 608 height 917
click at [320, 525] on button "Maybe later" at bounding box center [328, 527] width 124 height 46
click at [320, 525] on div "Maybe later Explore grants" at bounding box center [421, 527] width 311 height 46
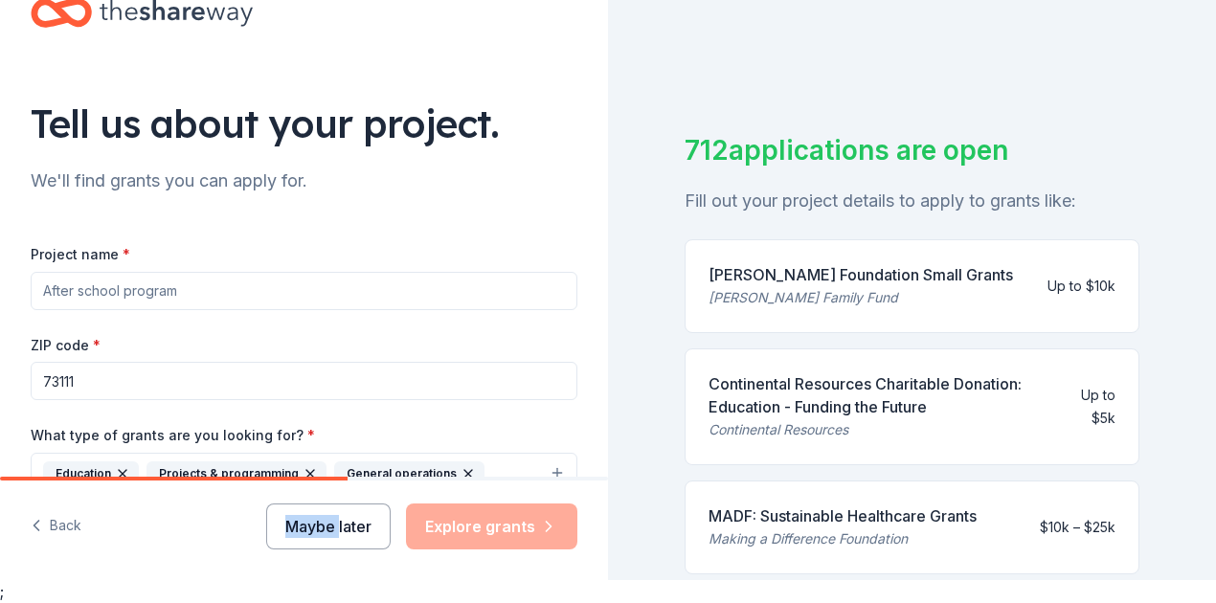
click at [360, 528] on button "Maybe later" at bounding box center [328, 527] width 124 height 46
click at [360, 528] on div "Maybe later Explore grants" at bounding box center [421, 527] width 311 height 46
click at [356, 341] on div "ZIP code * 73111" at bounding box center [304, 367] width 547 height 68
drag, startPoint x: 168, startPoint y: 392, endPoint x: 0, endPoint y: 356, distance: 171.2
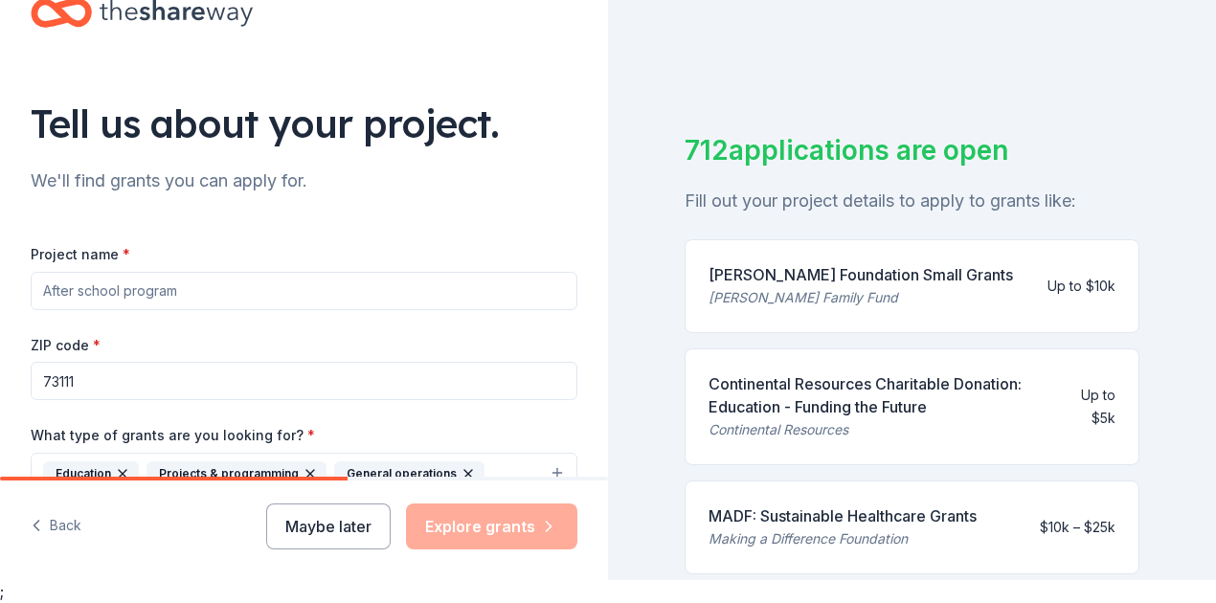
click at [0, 356] on div "Tell us about your project. We'll find grants you can apply for. Project name *…" at bounding box center [304, 402] width 608 height 917
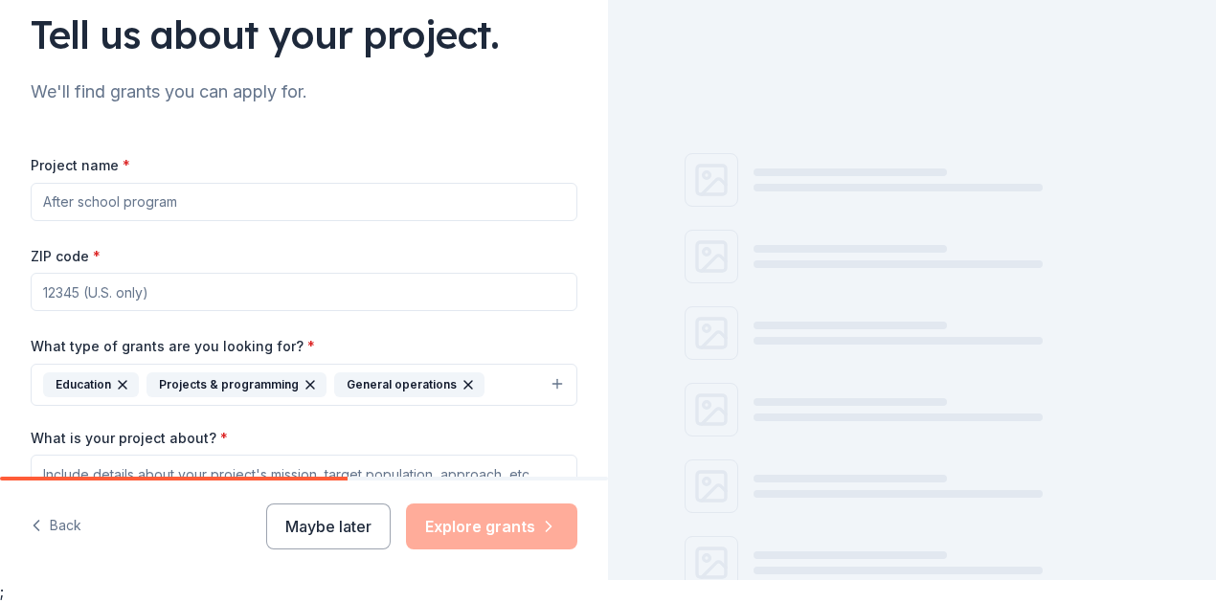
scroll to position [351, 0]
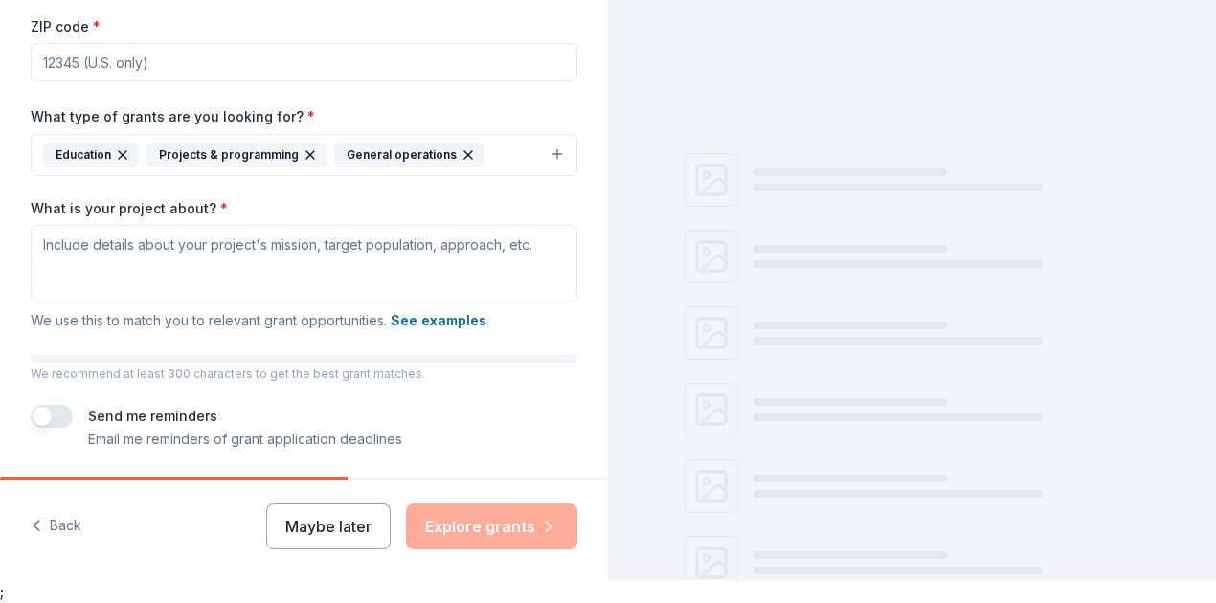
click at [348, 515] on button "Maybe later" at bounding box center [328, 527] width 124 height 46
click at [291, 551] on div "Back Maybe later Explore grants" at bounding box center [304, 531] width 608 height 100
click at [306, 540] on button "Maybe later" at bounding box center [328, 527] width 124 height 46
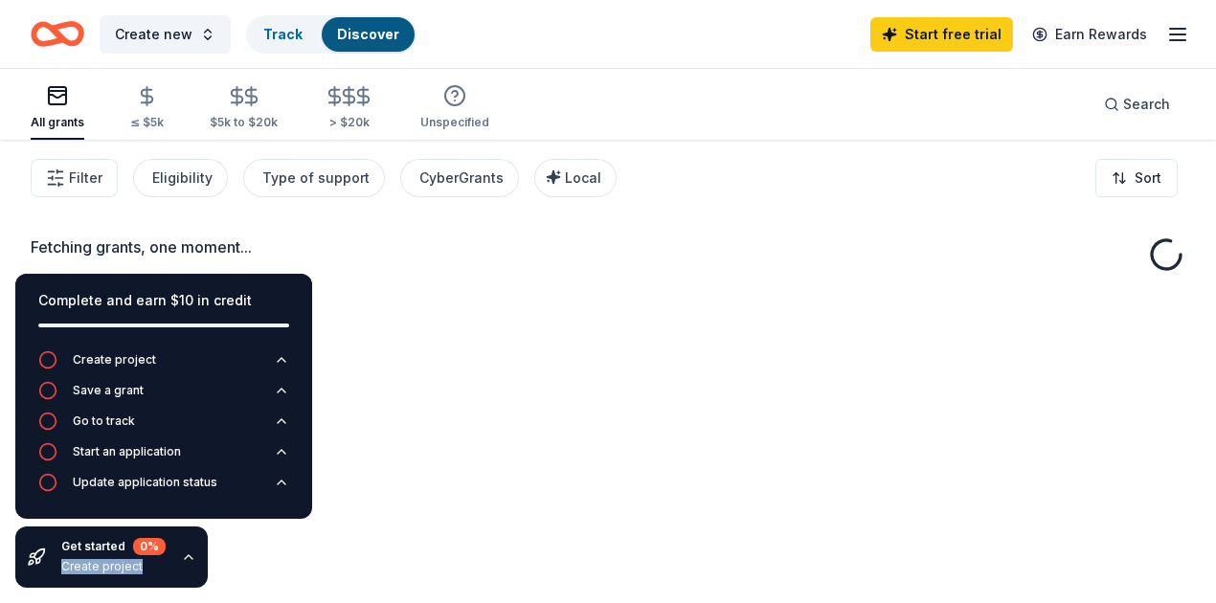
click at [306, 540] on div "Complete and earn $10 in credit Create project Save a grant Go to track Start a…" at bounding box center [163, 430] width 327 height 345
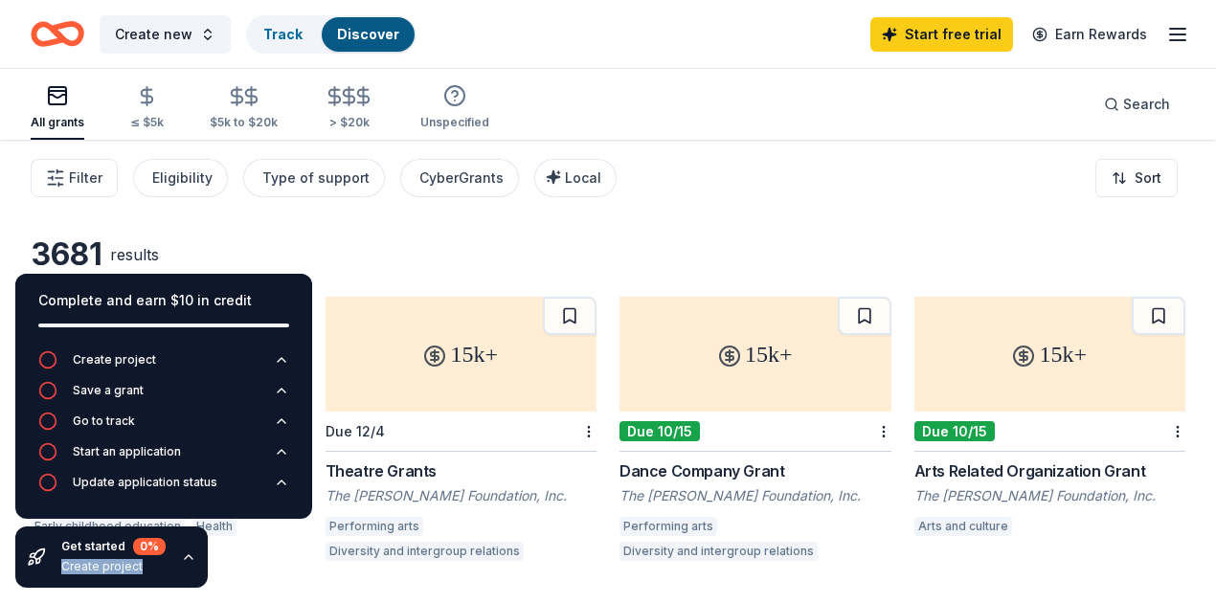
click at [303, 237] on div "3681 results" at bounding box center [608, 255] width 1155 height 38
click at [360, 258] on div "3681 results" at bounding box center [608, 255] width 1155 height 38
click at [280, 359] on icon "button" at bounding box center [282, 360] width 8 height 4
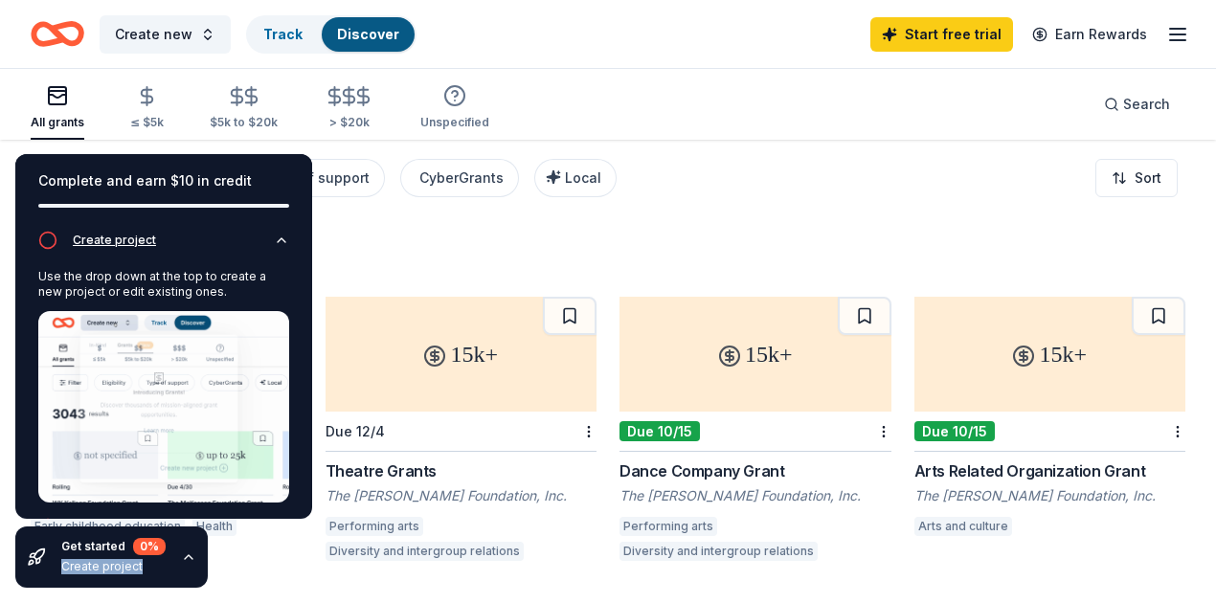
click at [276, 241] on icon "button" at bounding box center [281, 240] width 15 height 15
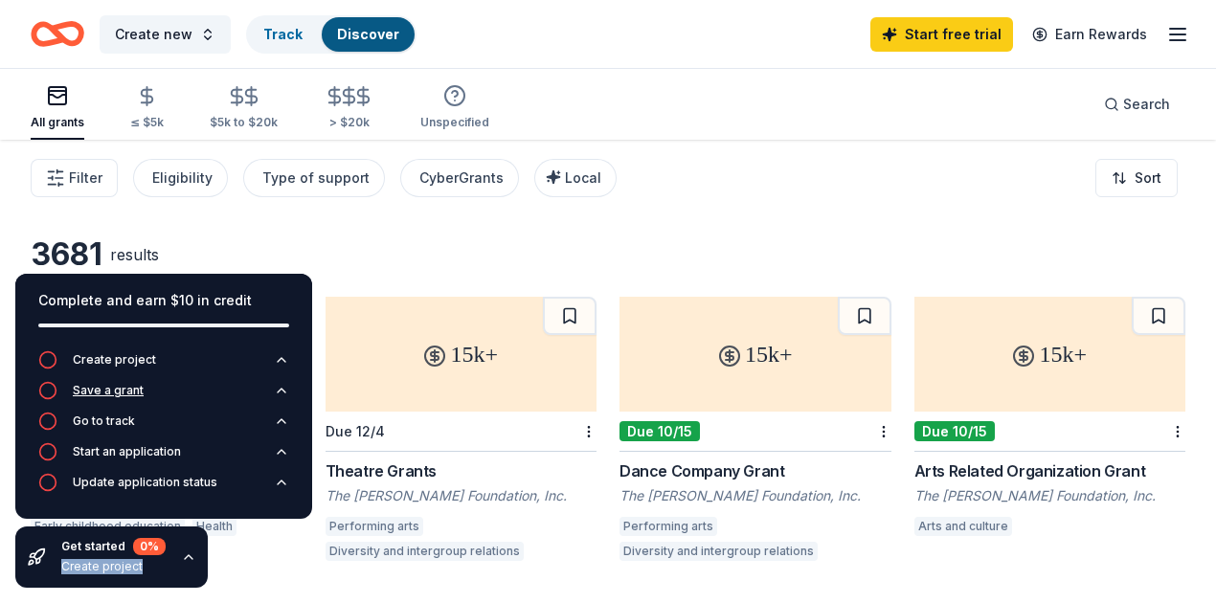
click at [276, 388] on icon "button" at bounding box center [281, 390] width 15 height 15
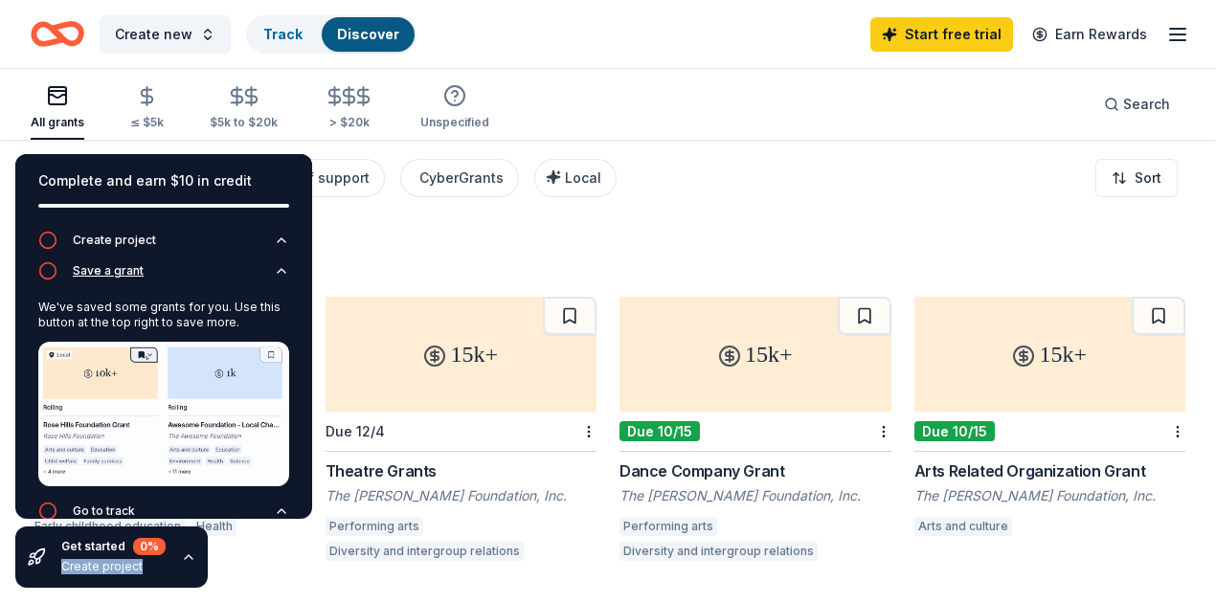
click at [274, 281] on button "Save a grant" at bounding box center [163, 276] width 251 height 31
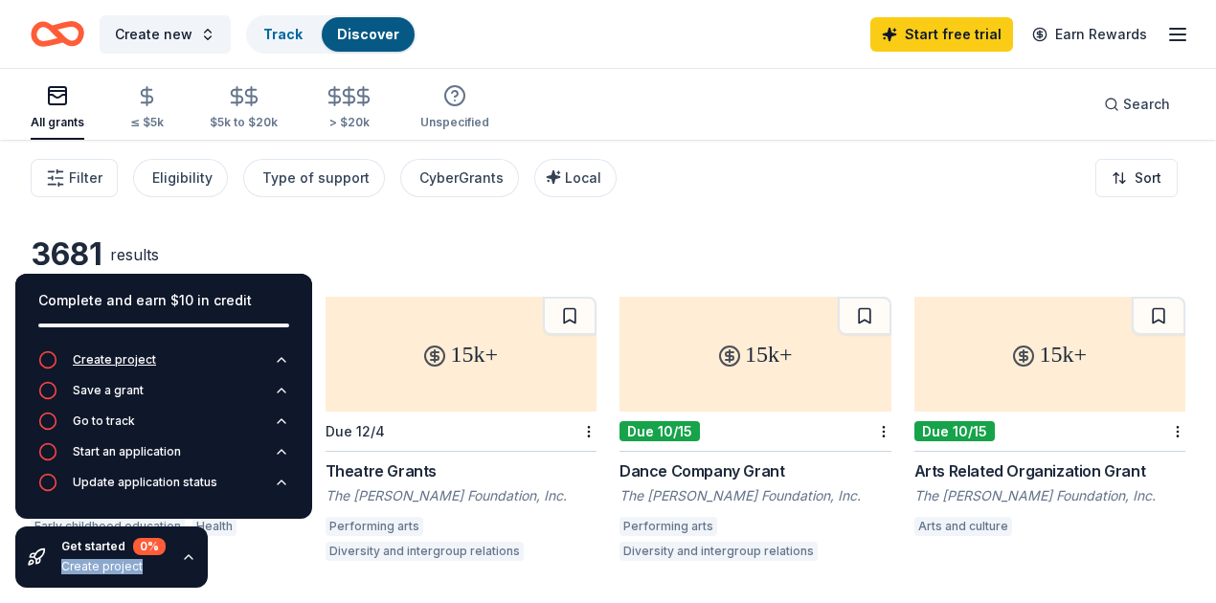
click at [283, 362] on icon "button" at bounding box center [282, 360] width 8 height 4
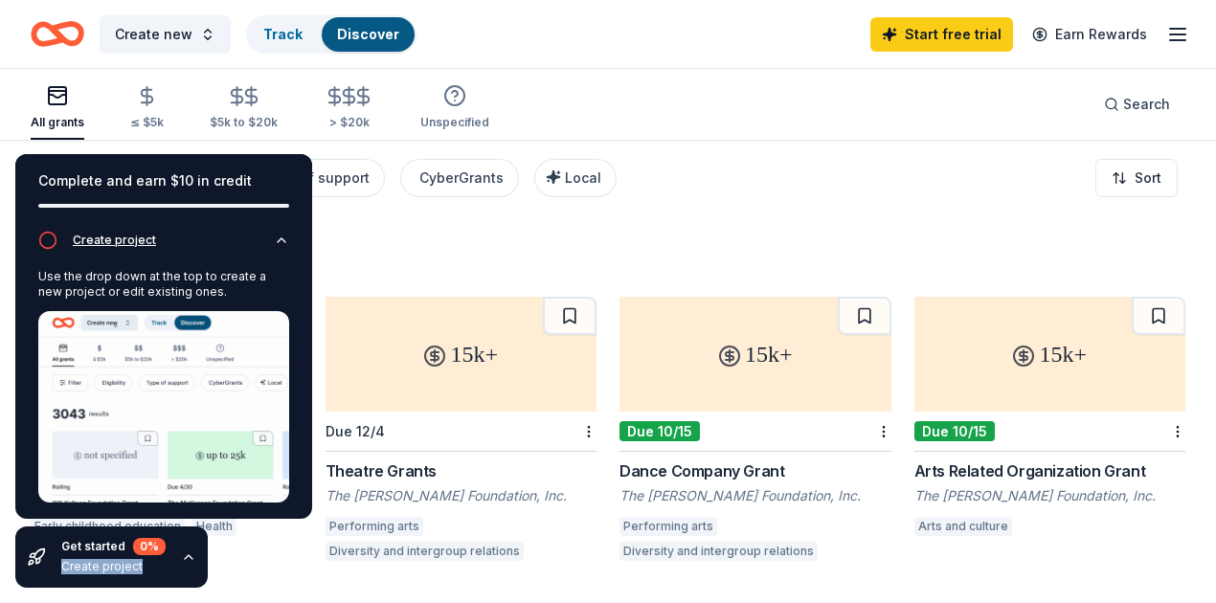
click at [274, 237] on icon "button" at bounding box center [281, 240] width 15 height 15
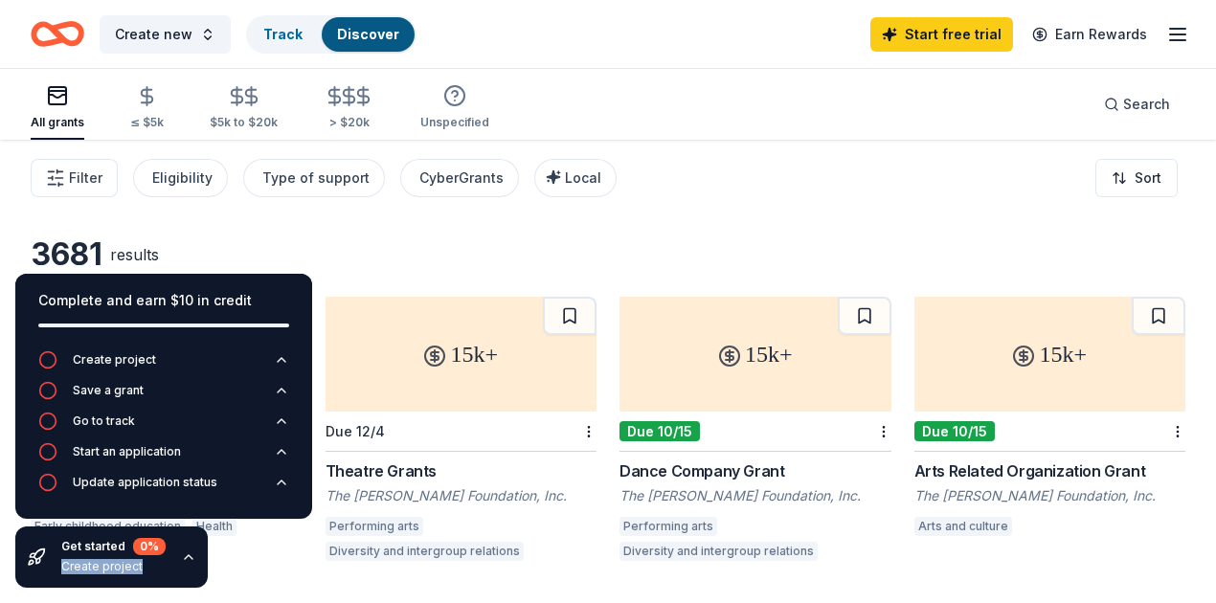
click at [184, 555] on icon "button" at bounding box center [188, 557] width 15 height 15
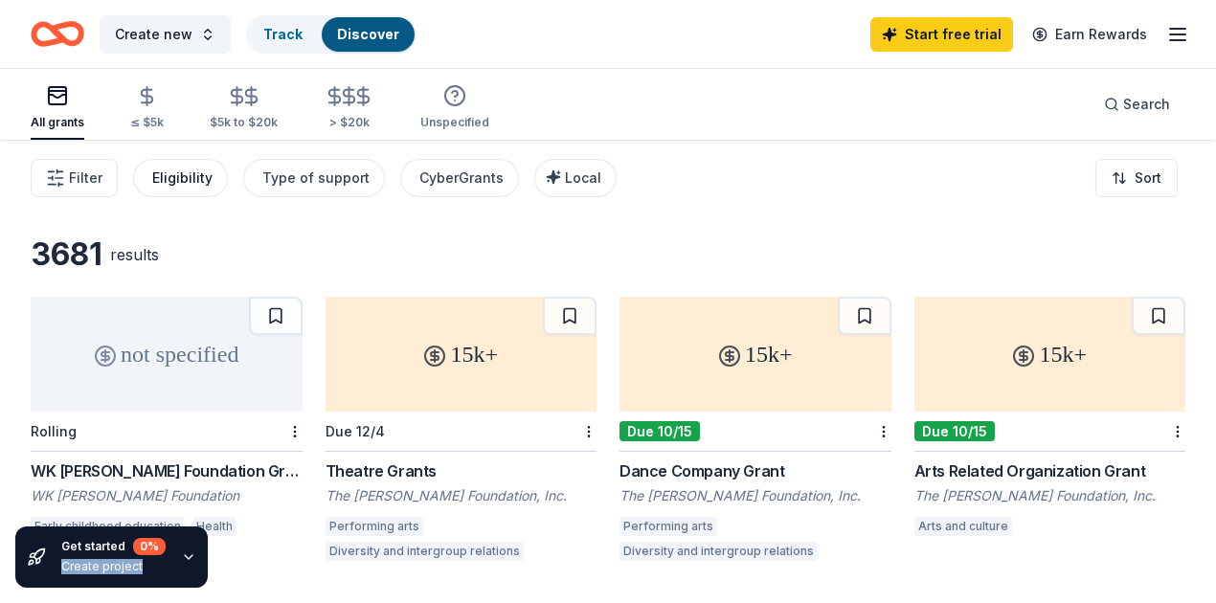
click at [208, 184] on div "Eligibility" at bounding box center [182, 178] width 60 height 23
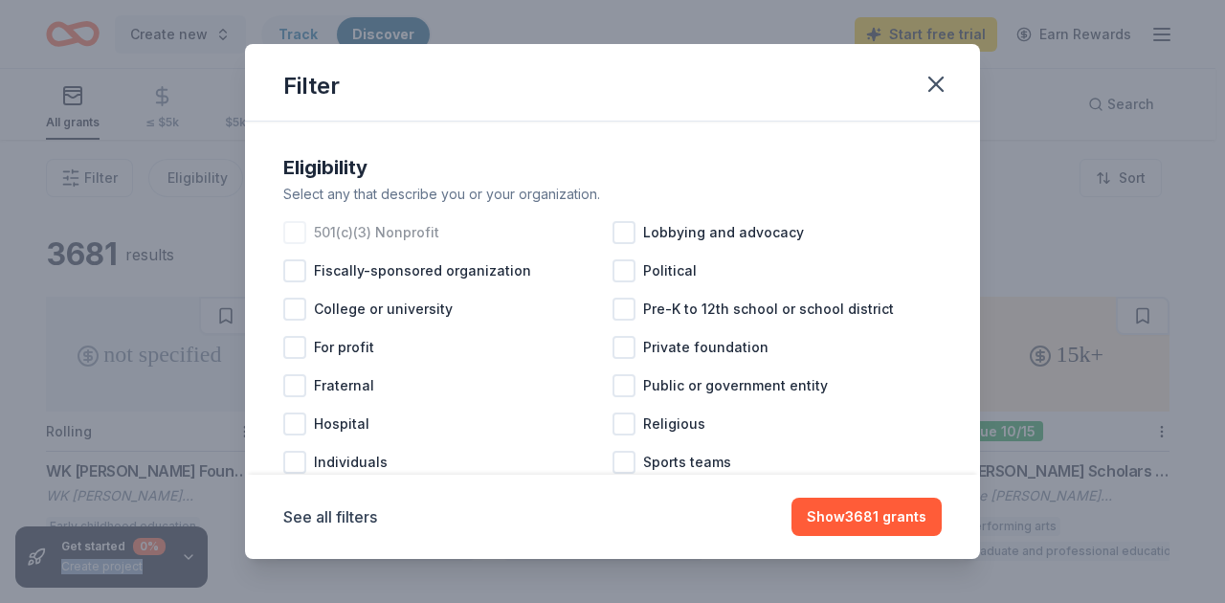
click at [302, 232] on div at bounding box center [294, 232] width 23 height 23
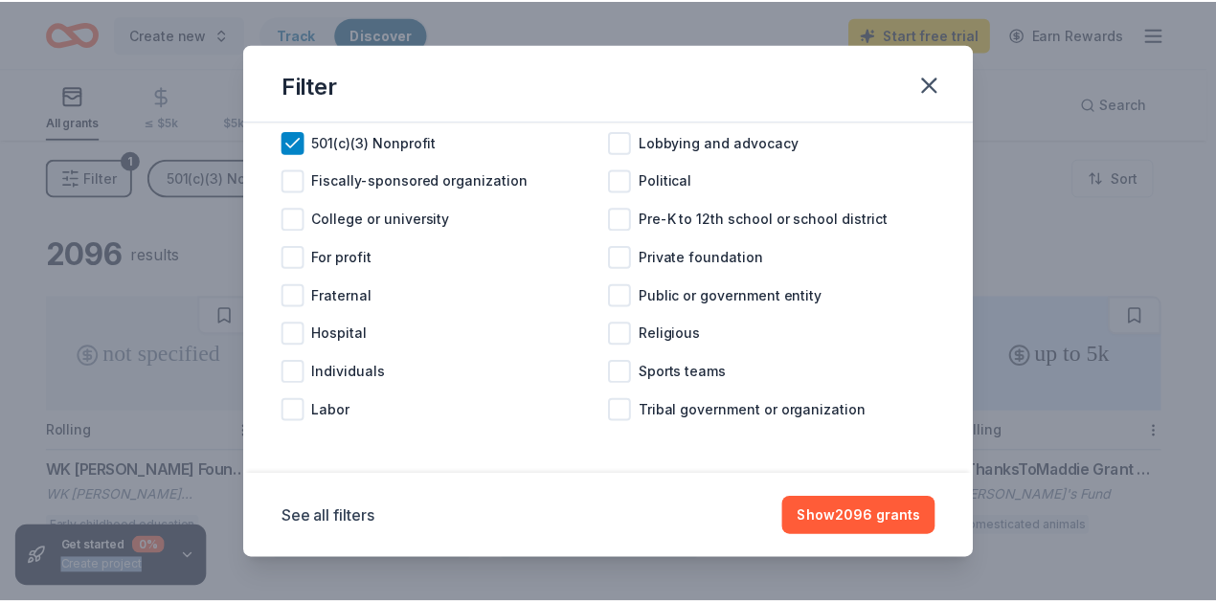
scroll to position [27, 0]
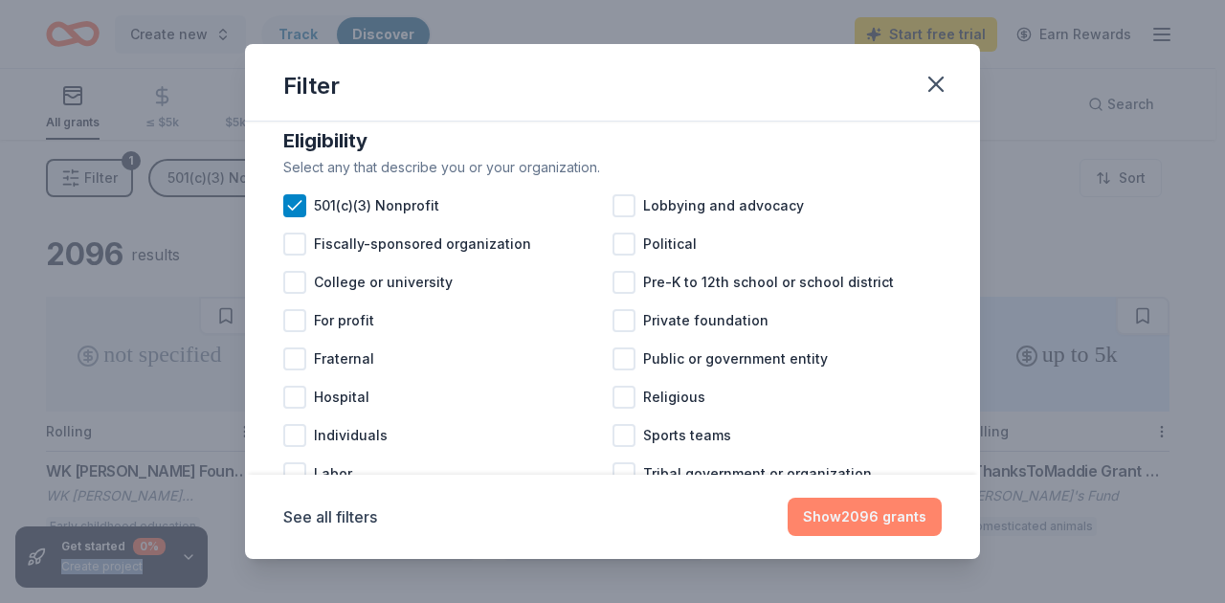
click at [856, 518] on button "Show 2096 grants" at bounding box center [865, 517] width 154 height 38
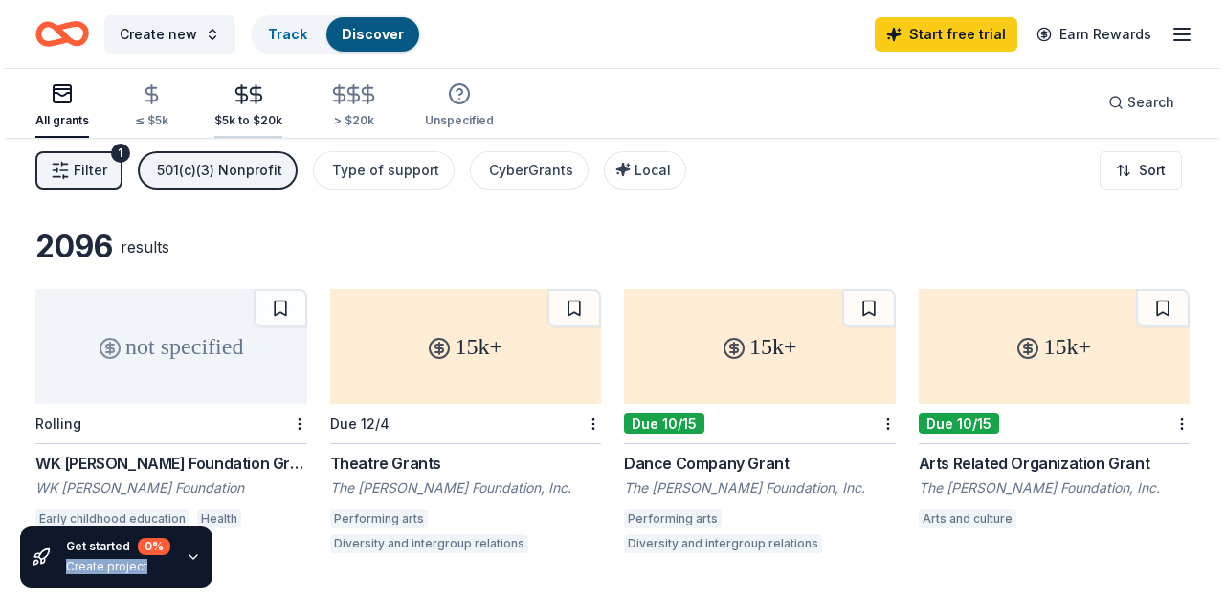
scroll to position [0, 0]
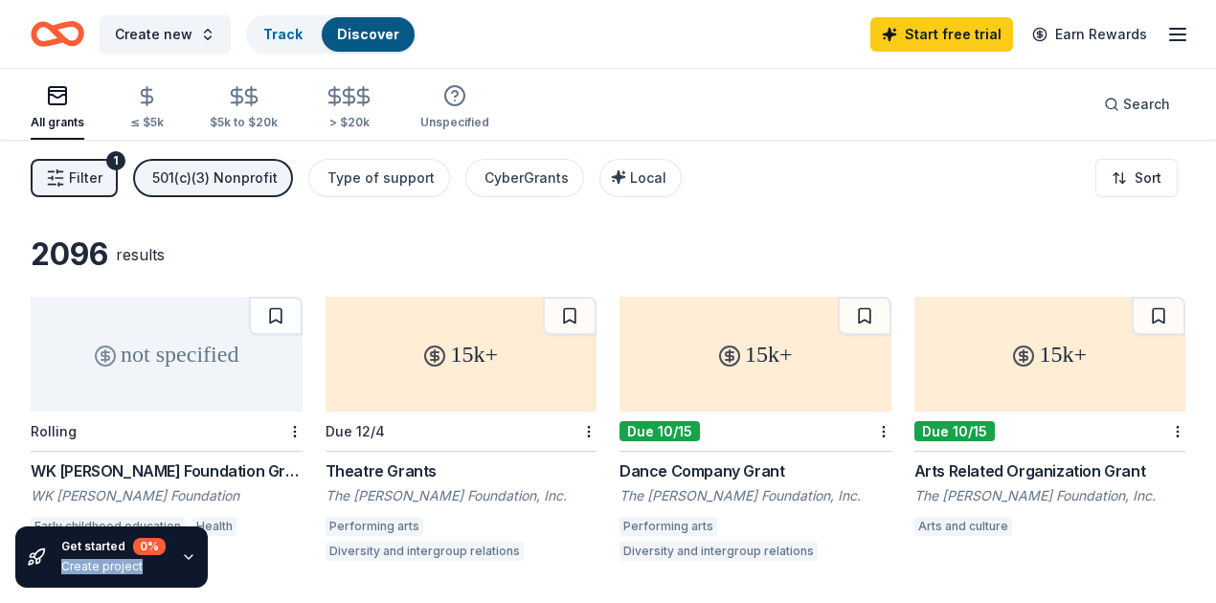
click at [209, 176] on div "501(c)(3) Nonprofit" at bounding box center [214, 178] width 125 height 23
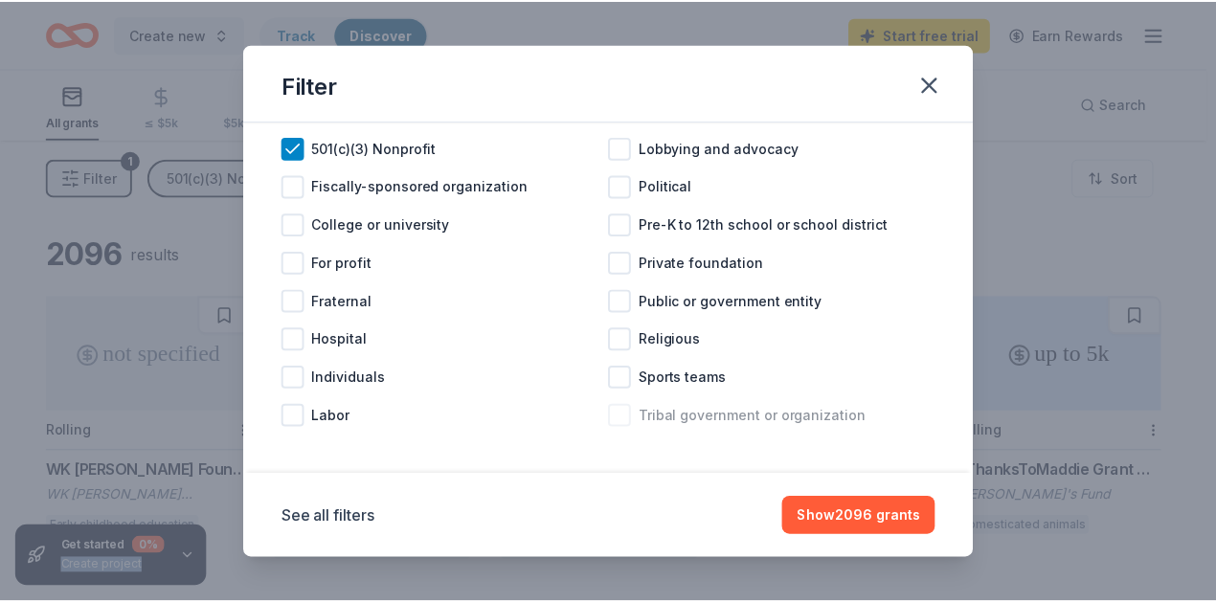
scroll to position [90, 0]
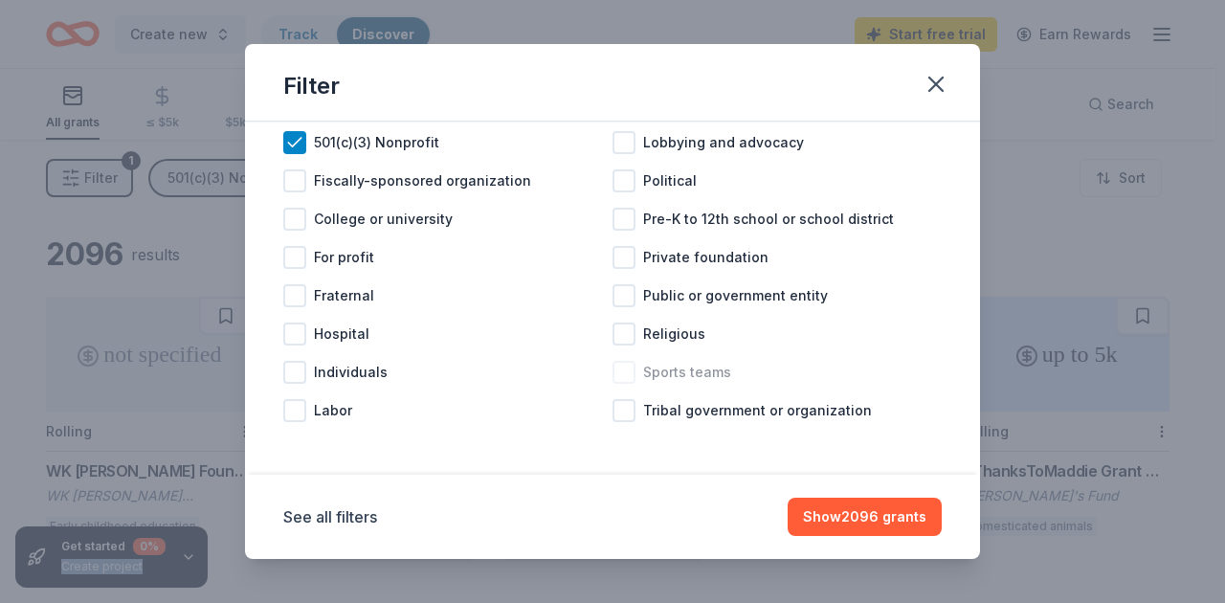
click at [625, 369] on div at bounding box center [624, 372] width 23 height 23
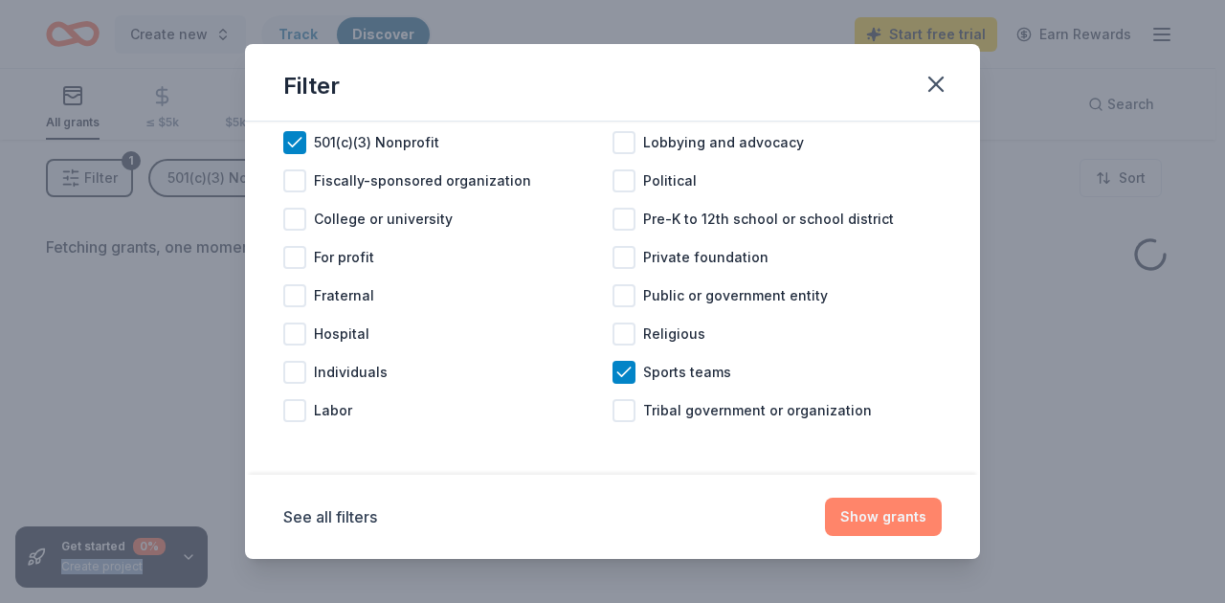
click at [856, 516] on button "Show grants" at bounding box center [883, 517] width 117 height 38
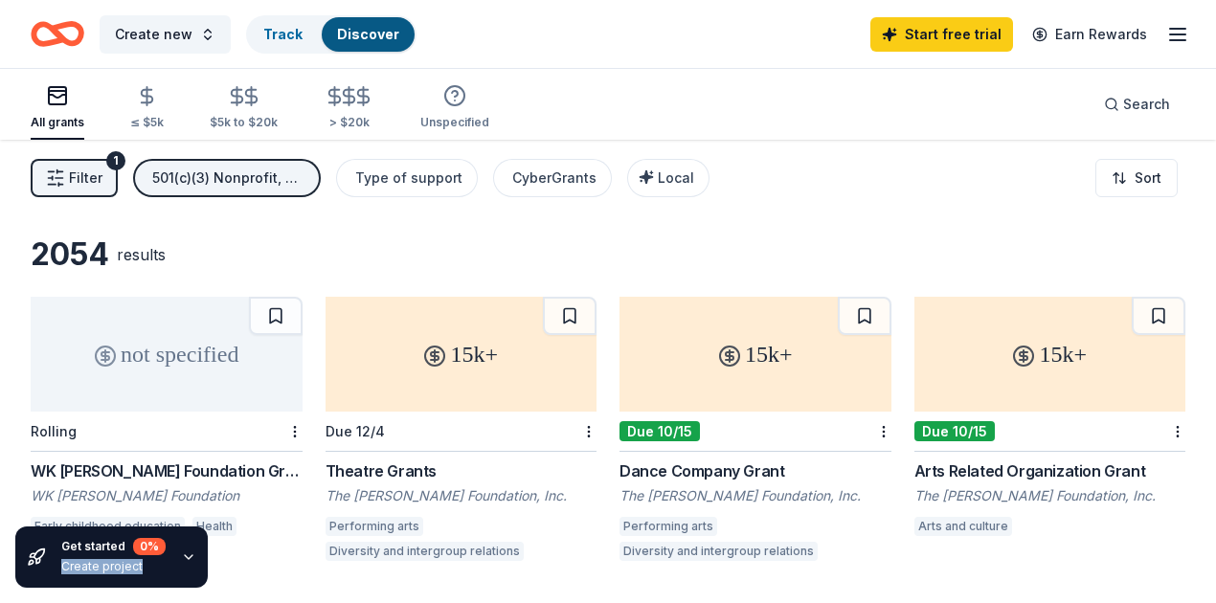
click at [914, 378] on div "15k+" at bounding box center [1050, 354] width 272 height 115
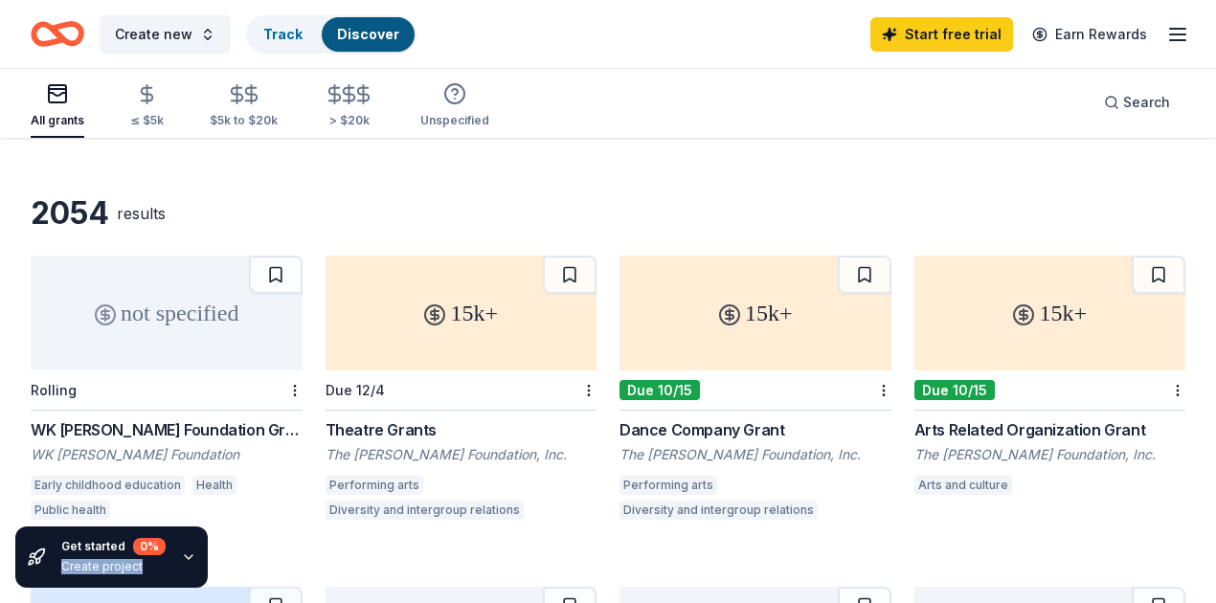
scroll to position [63, 0]
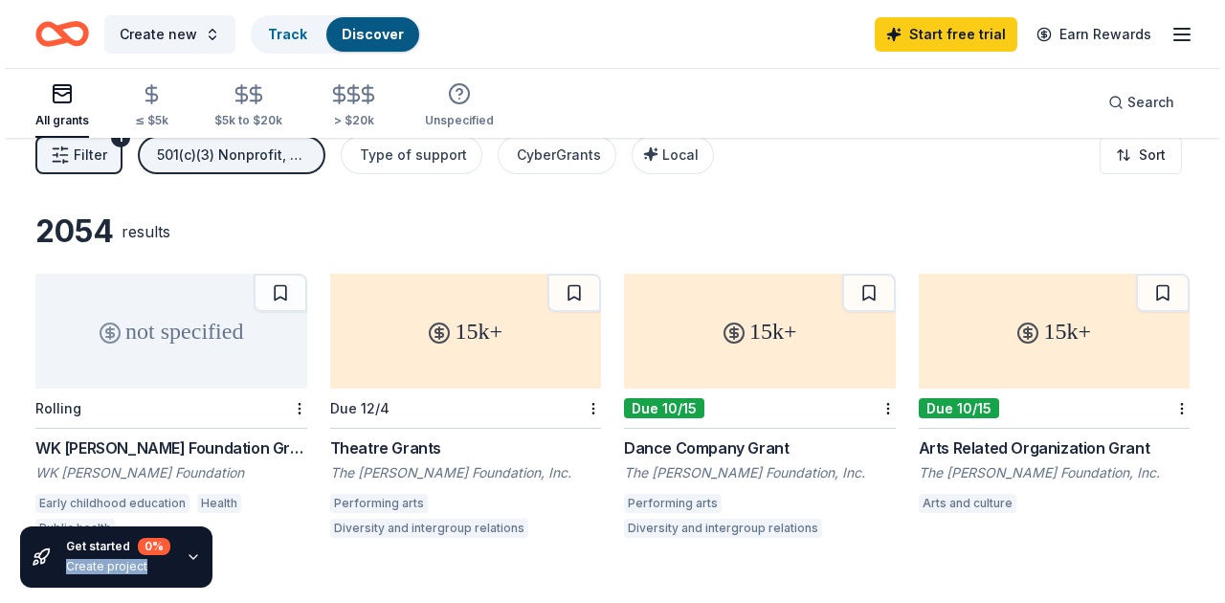
scroll to position [0, 0]
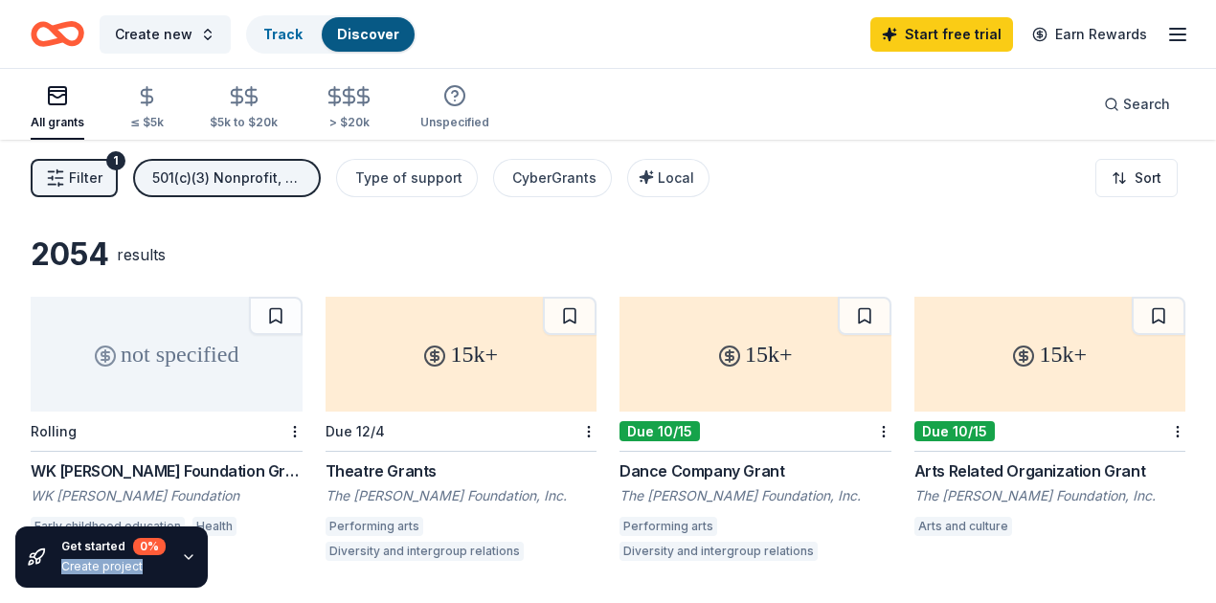
click at [203, 187] on div "501(c)(3) Nonprofit, Sports teams" at bounding box center [228, 178] width 153 height 23
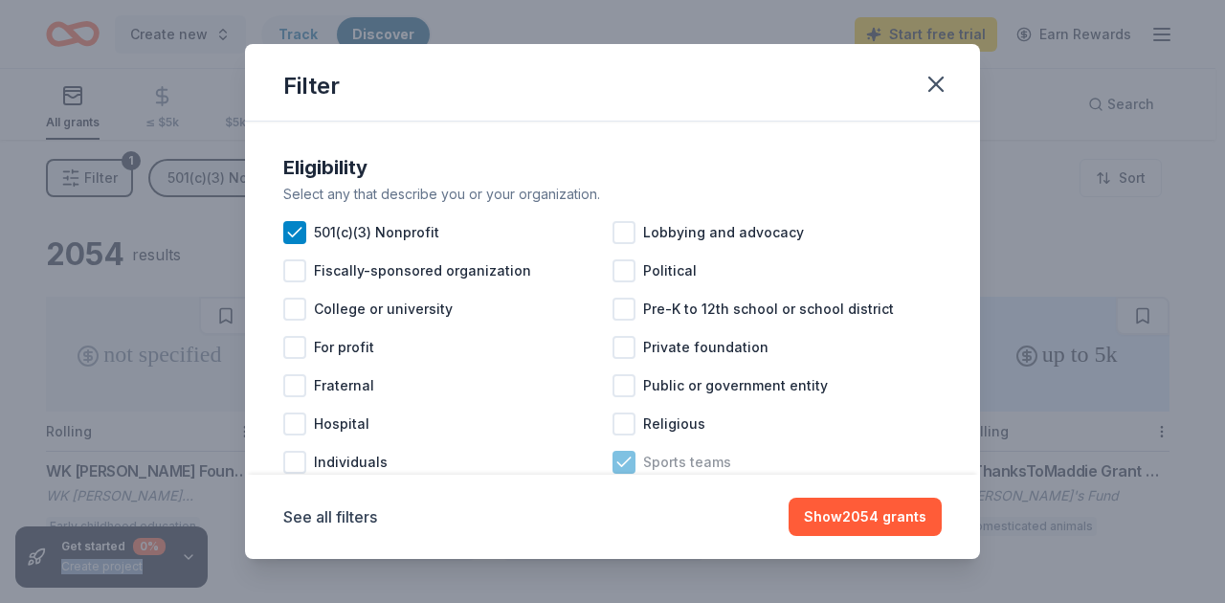
click at [624, 467] on icon at bounding box center [624, 462] width 19 height 19
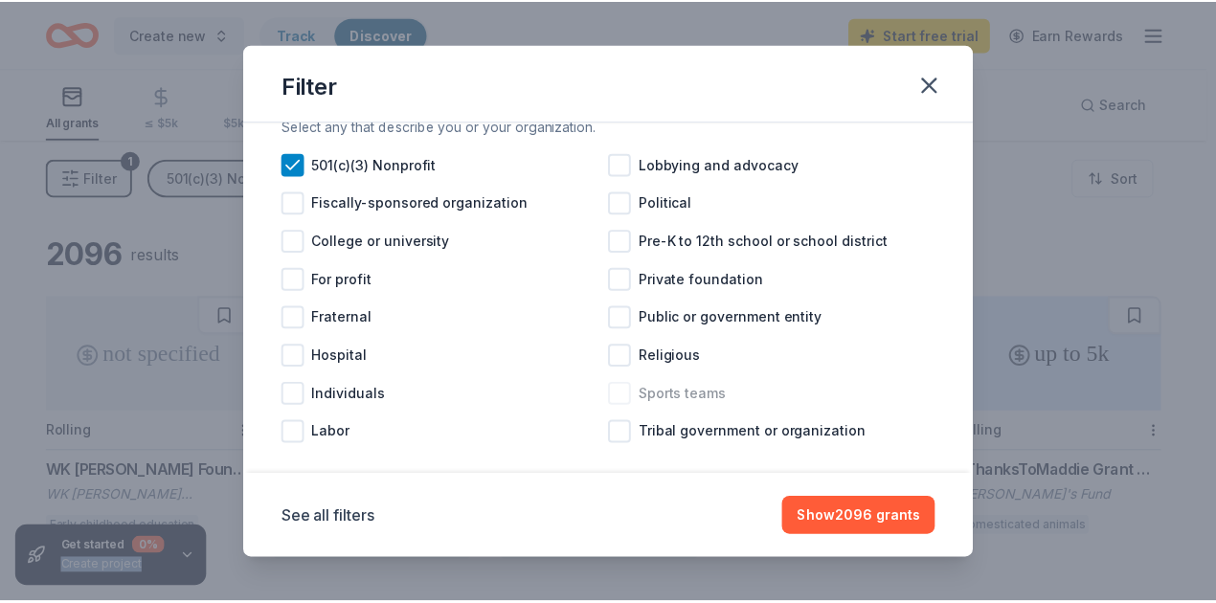
scroll to position [90, 0]
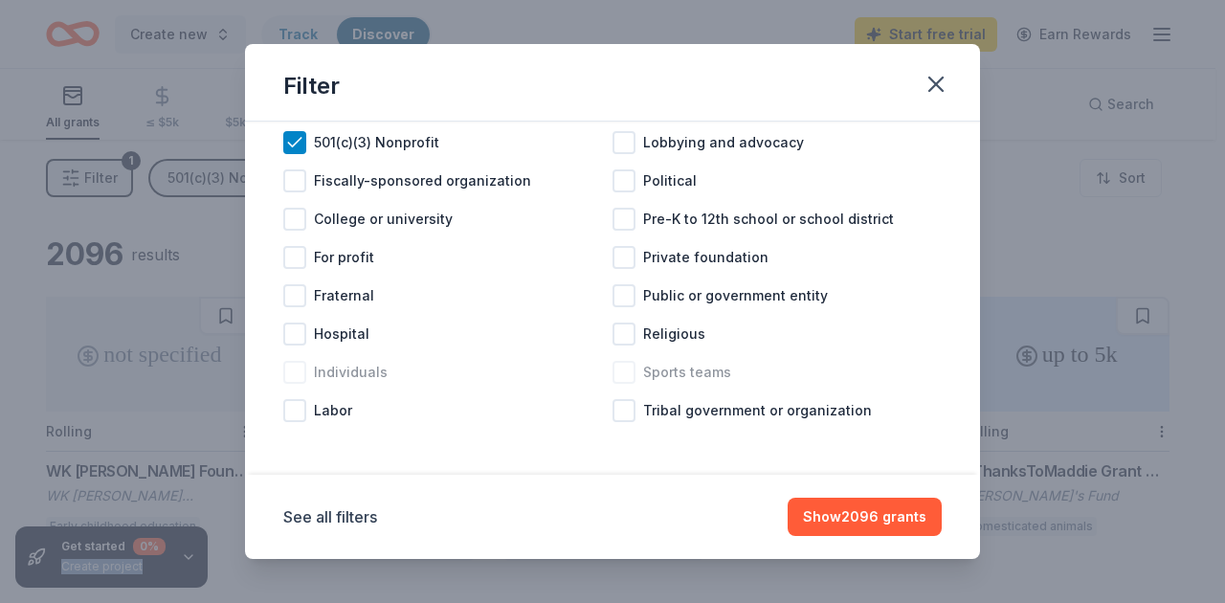
click at [296, 377] on div at bounding box center [294, 372] width 23 height 23
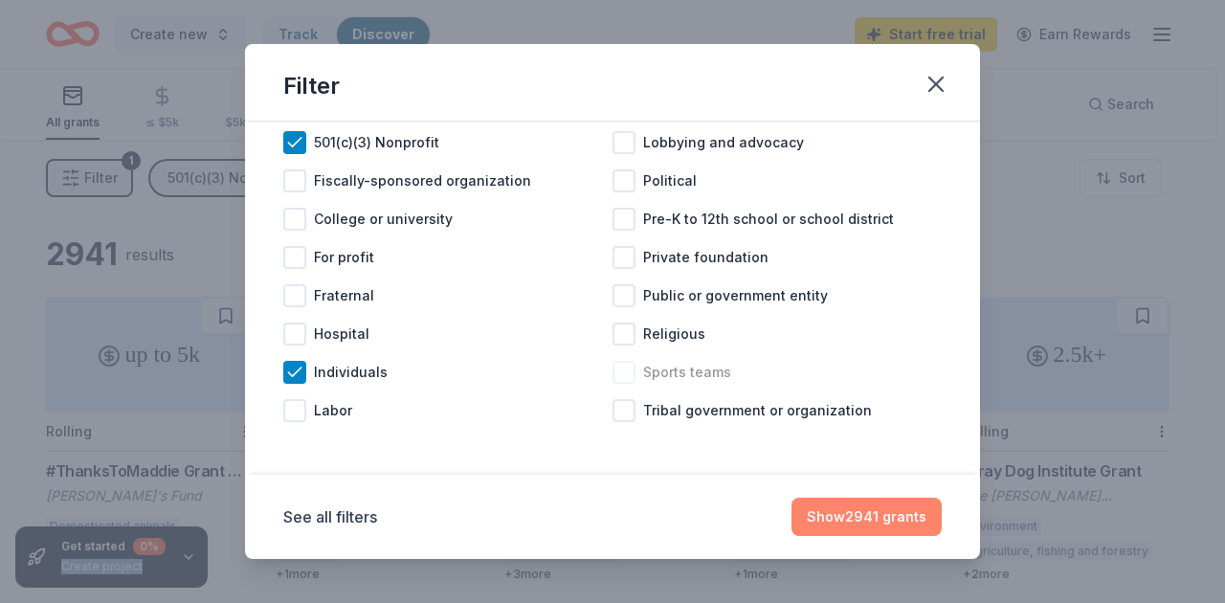
click at [844, 519] on button "Show 2941 grants" at bounding box center [867, 517] width 150 height 38
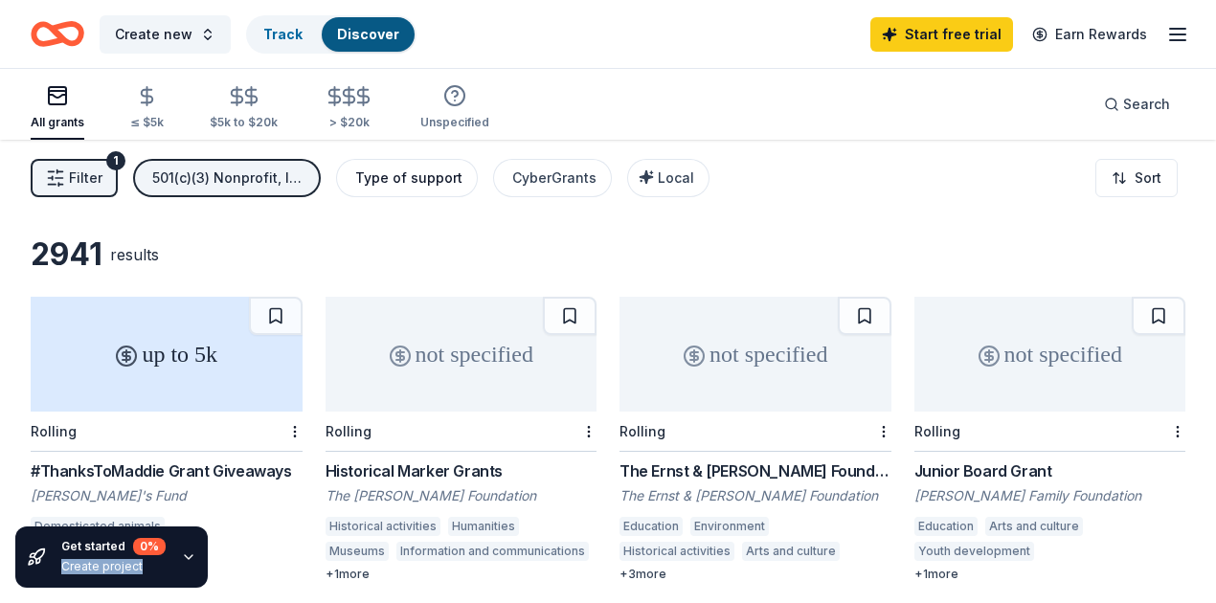
click at [396, 181] on div "Type of support" at bounding box center [408, 178] width 107 height 23
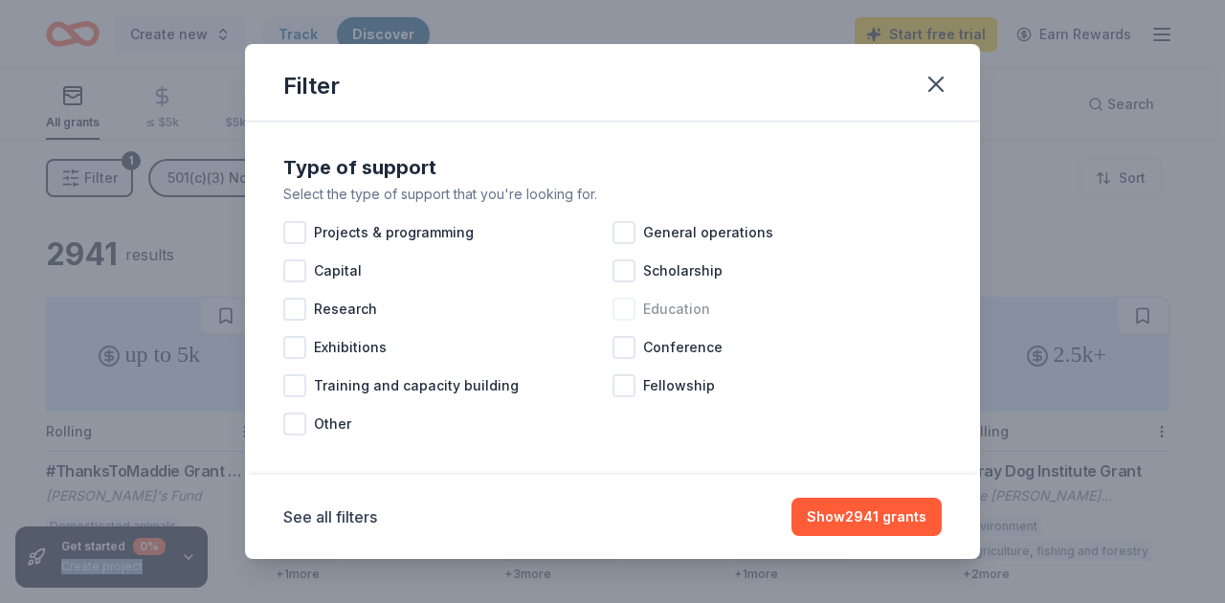
click at [623, 311] on div at bounding box center [624, 309] width 23 height 23
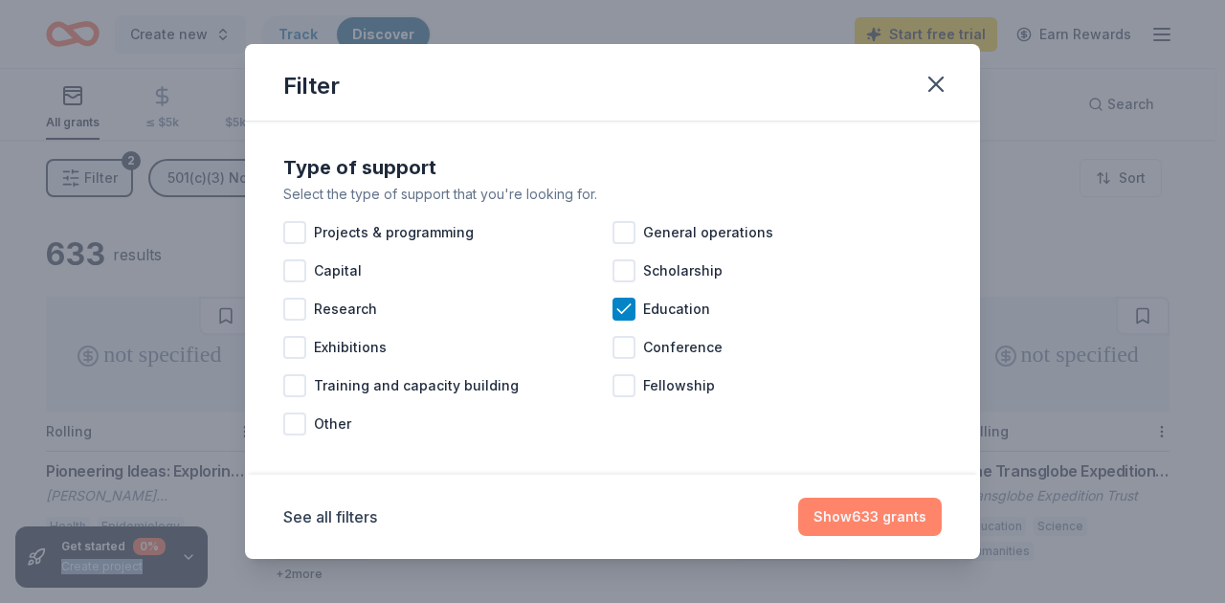
click at [832, 513] on button "Show 633 grants" at bounding box center [870, 517] width 144 height 38
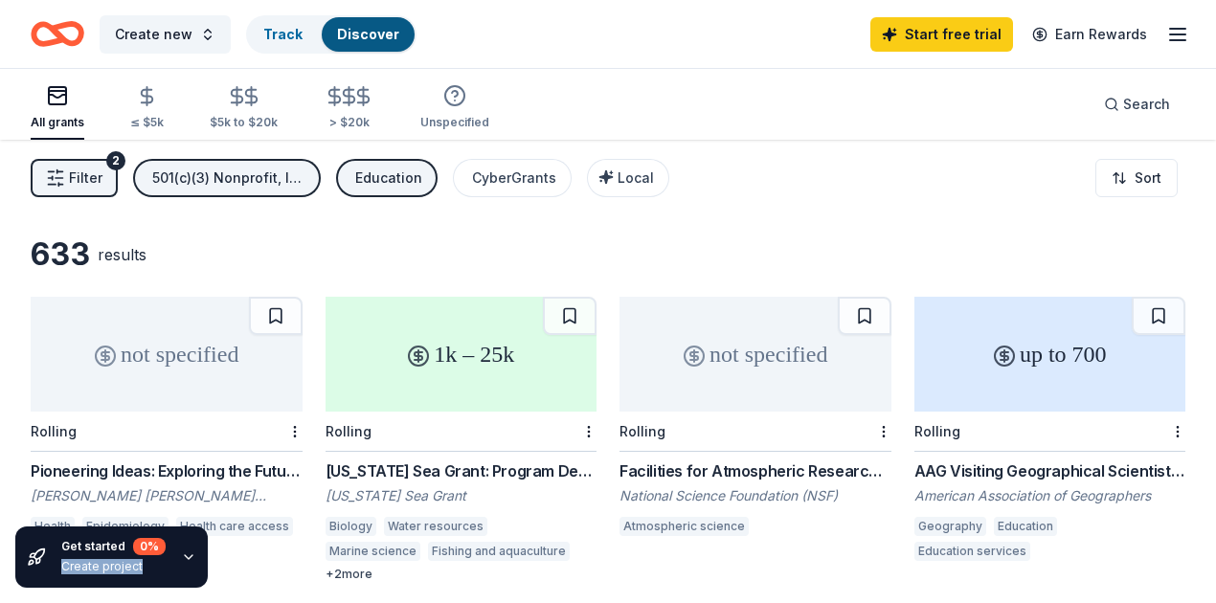
click at [335, 375] on div "1k – 25k" at bounding box center [462, 354] width 272 height 115
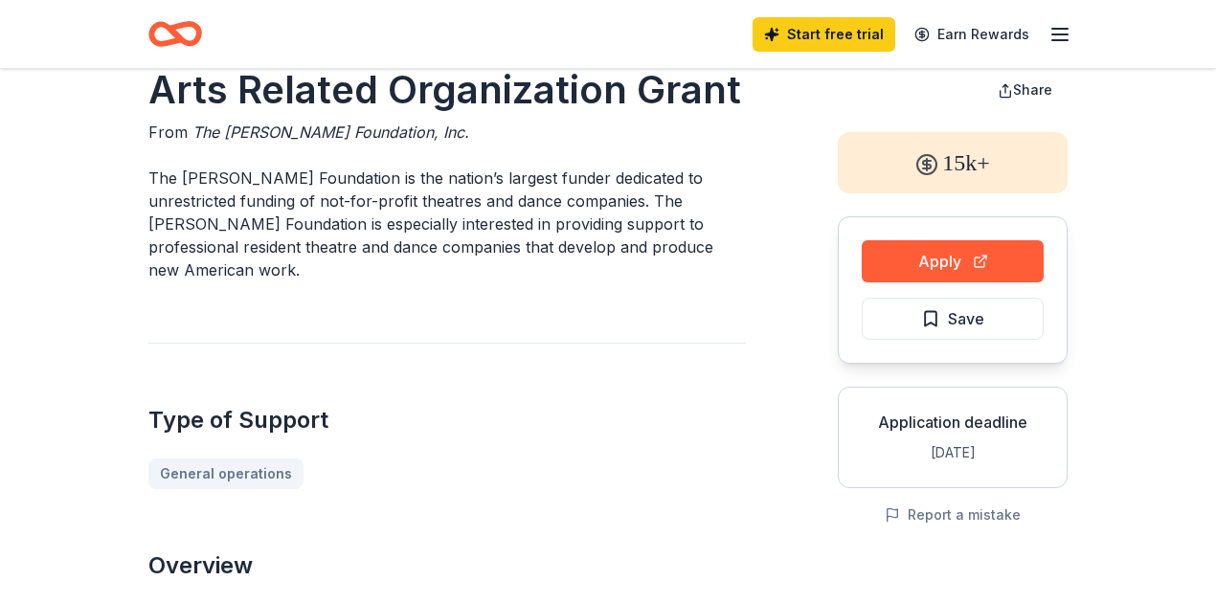
scroll to position [63, 0]
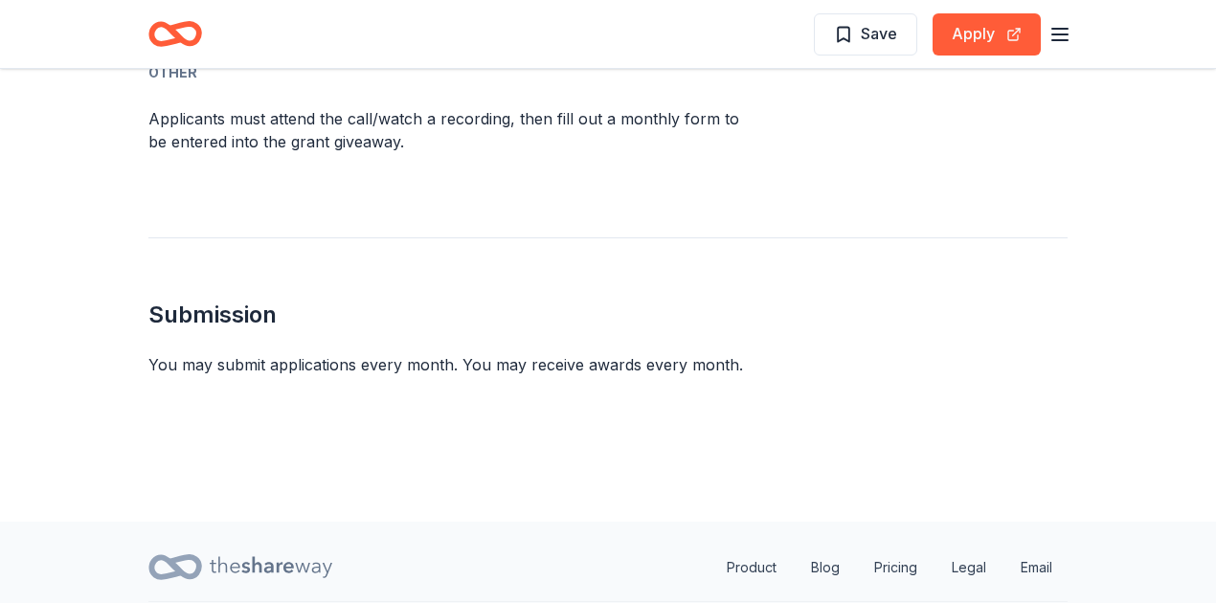
scroll to position [1250, 0]
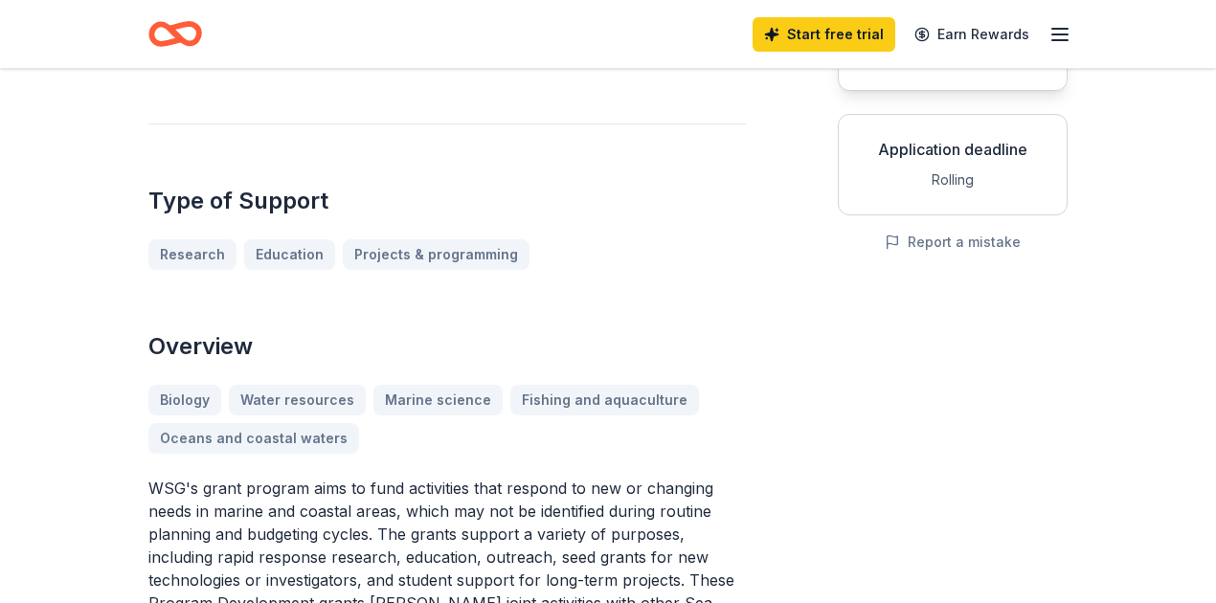
scroll to position [319, 0]
